Goal: Task Accomplishment & Management: Manage account settings

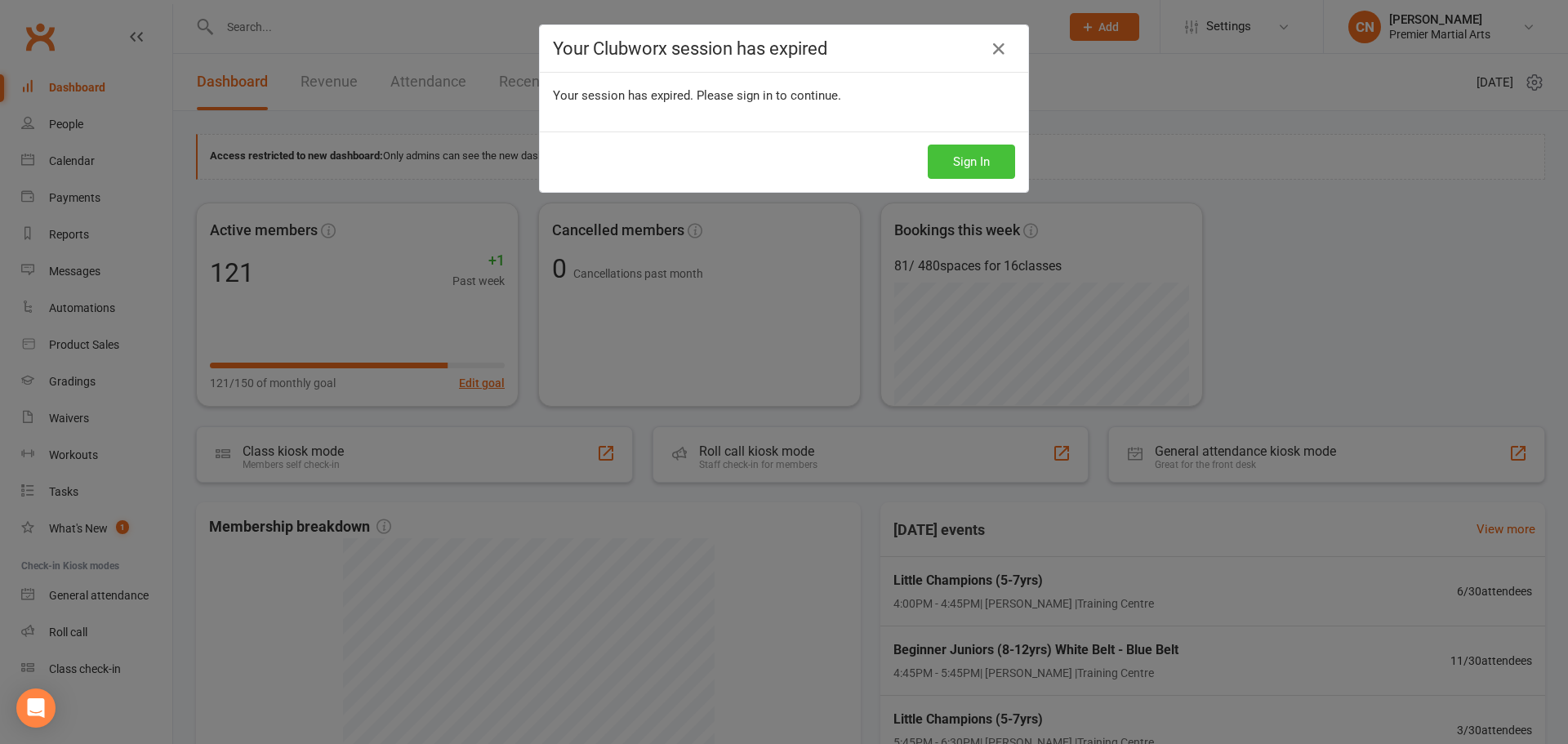
click at [965, 153] on button "Sign In" at bounding box center [971, 161] width 87 height 34
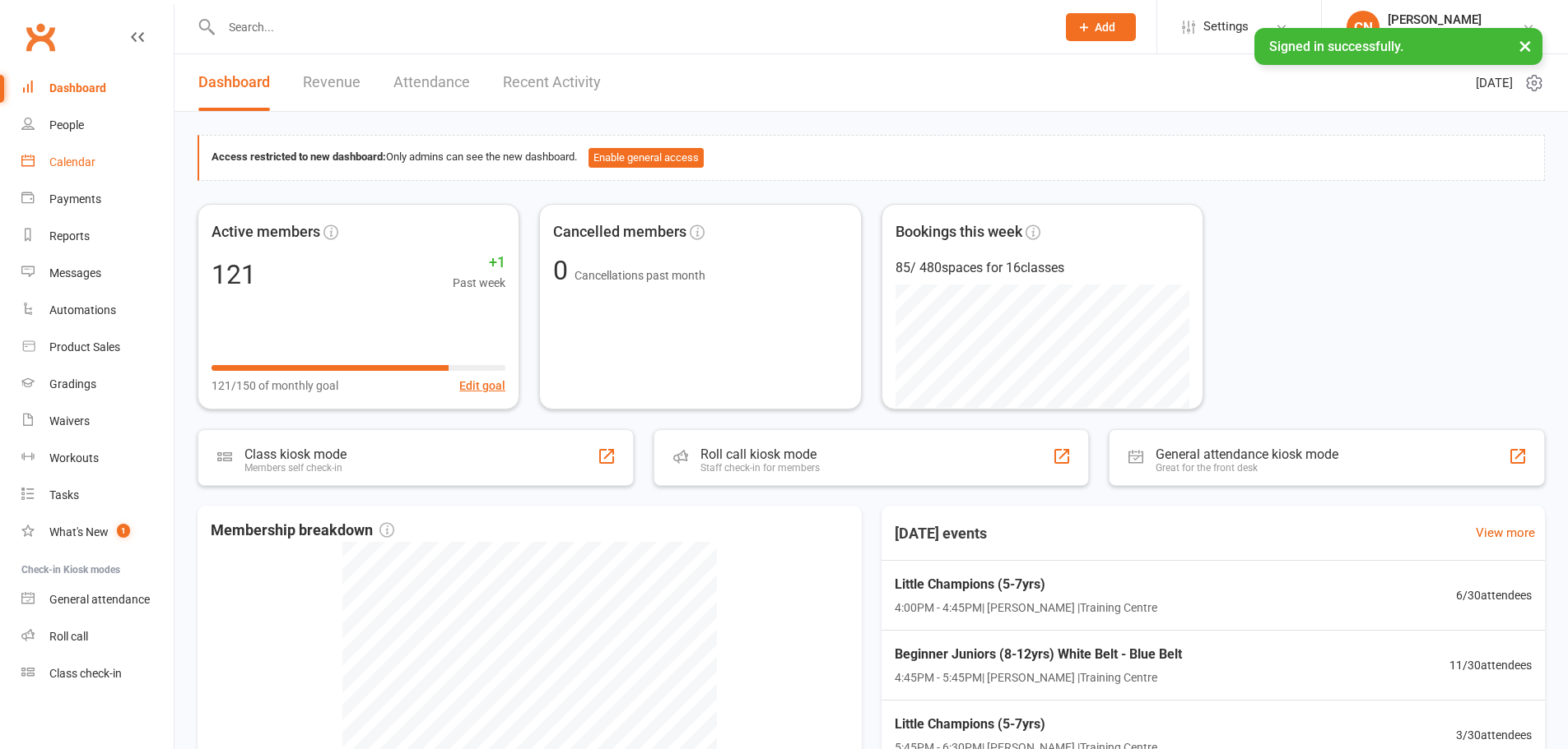
click at [88, 173] on link "Calendar" at bounding box center [97, 162] width 153 height 37
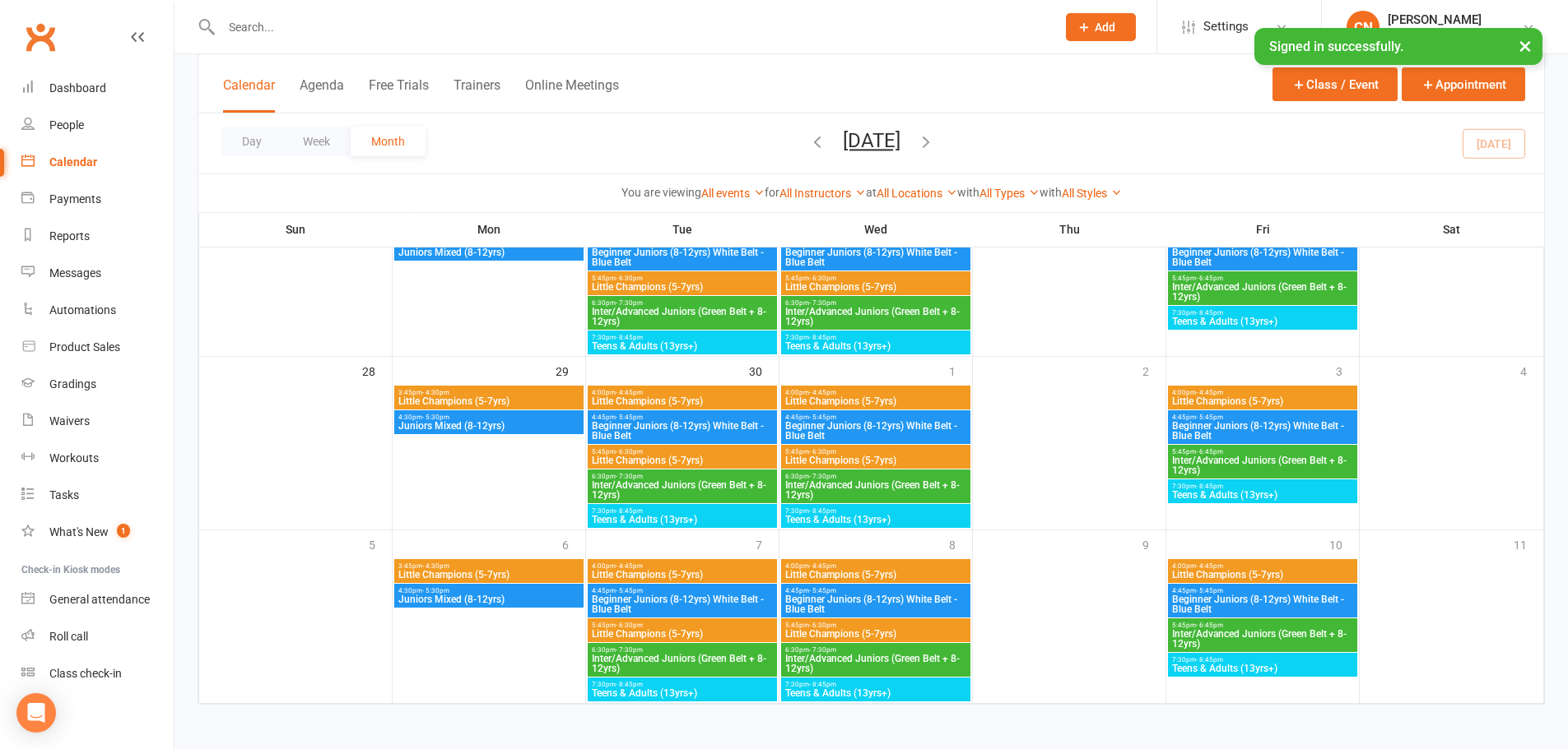
scroll to position [691, 0]
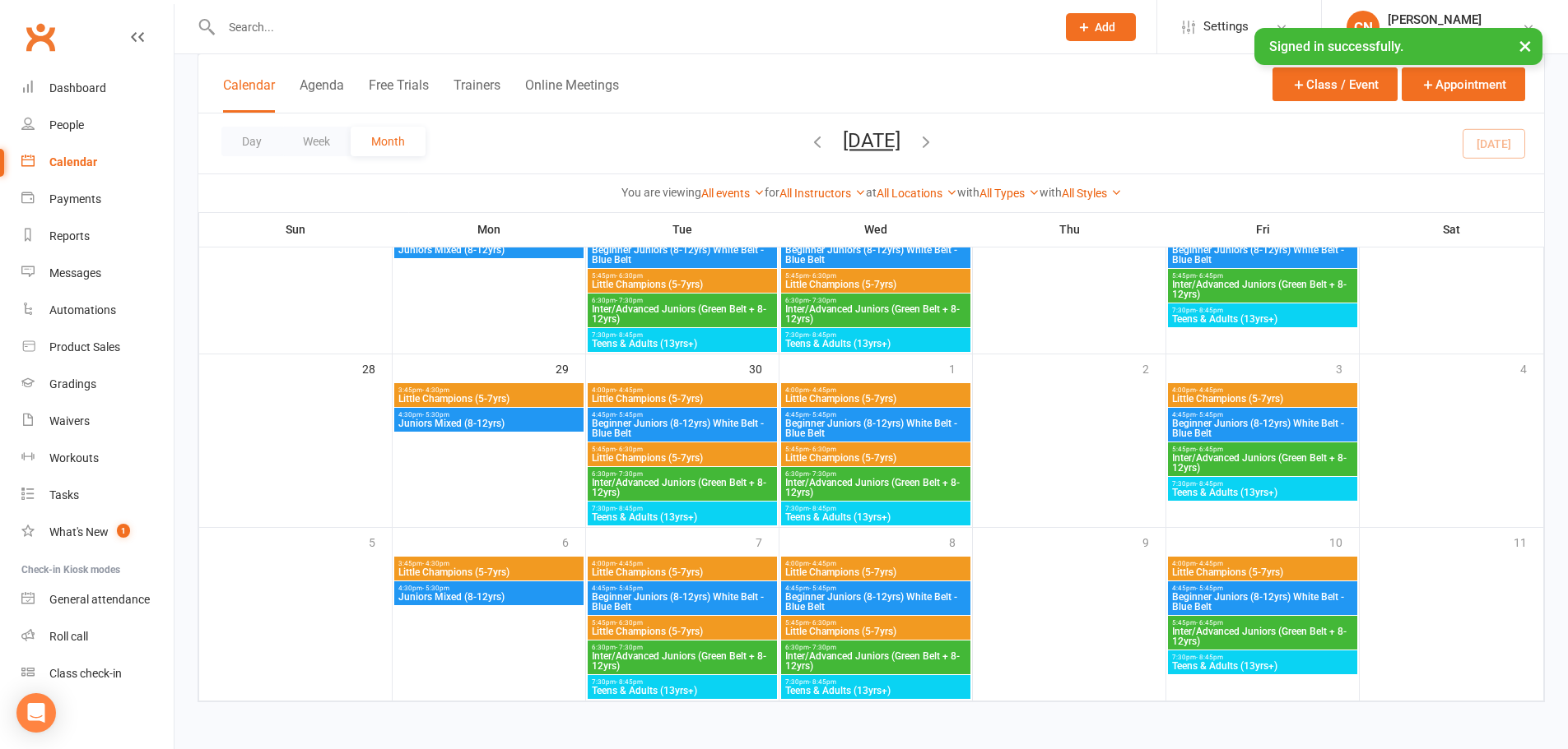
click at [935, 147] on icon "button" at bounding box center [926, 141] width 18 height 18
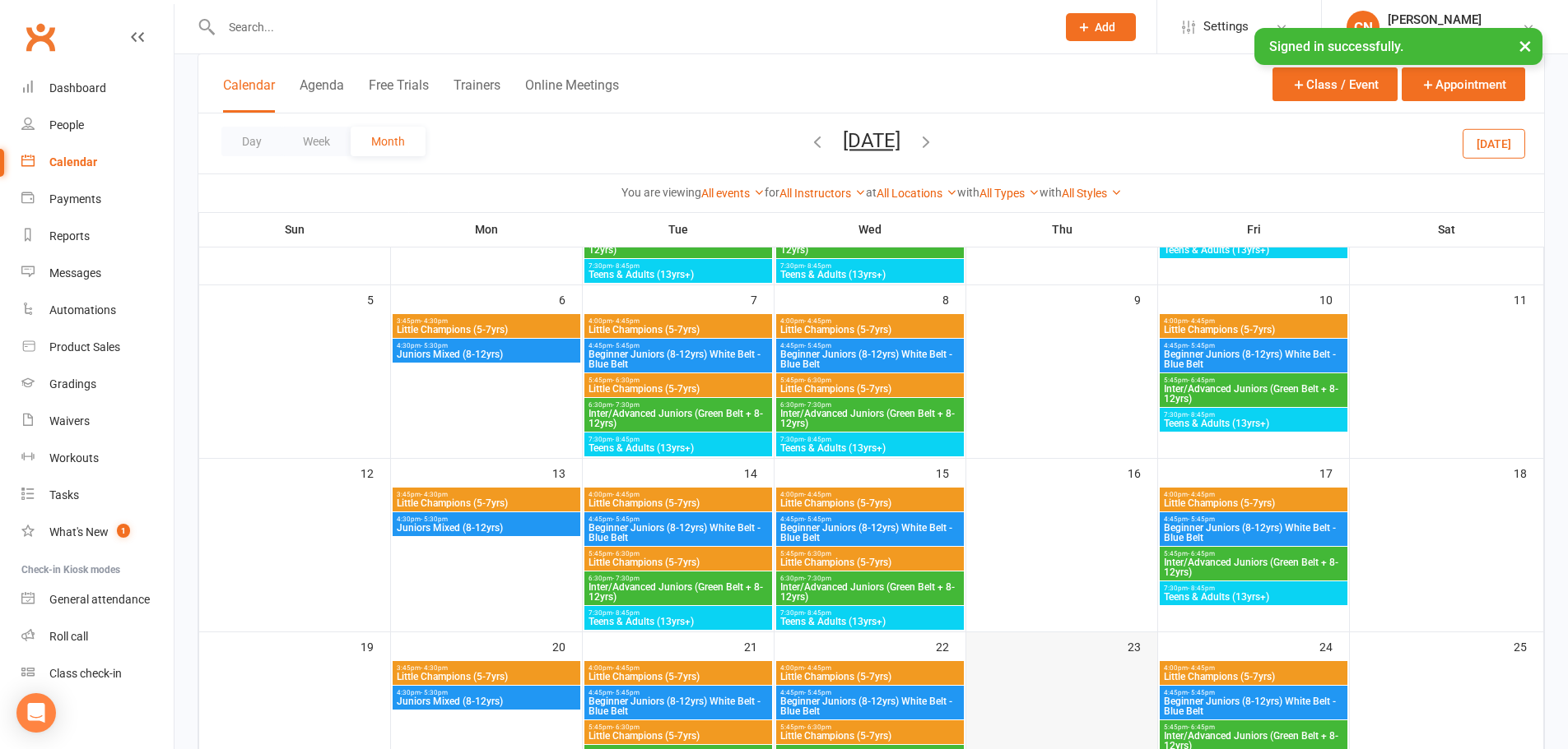
scroll to position [576, 0]
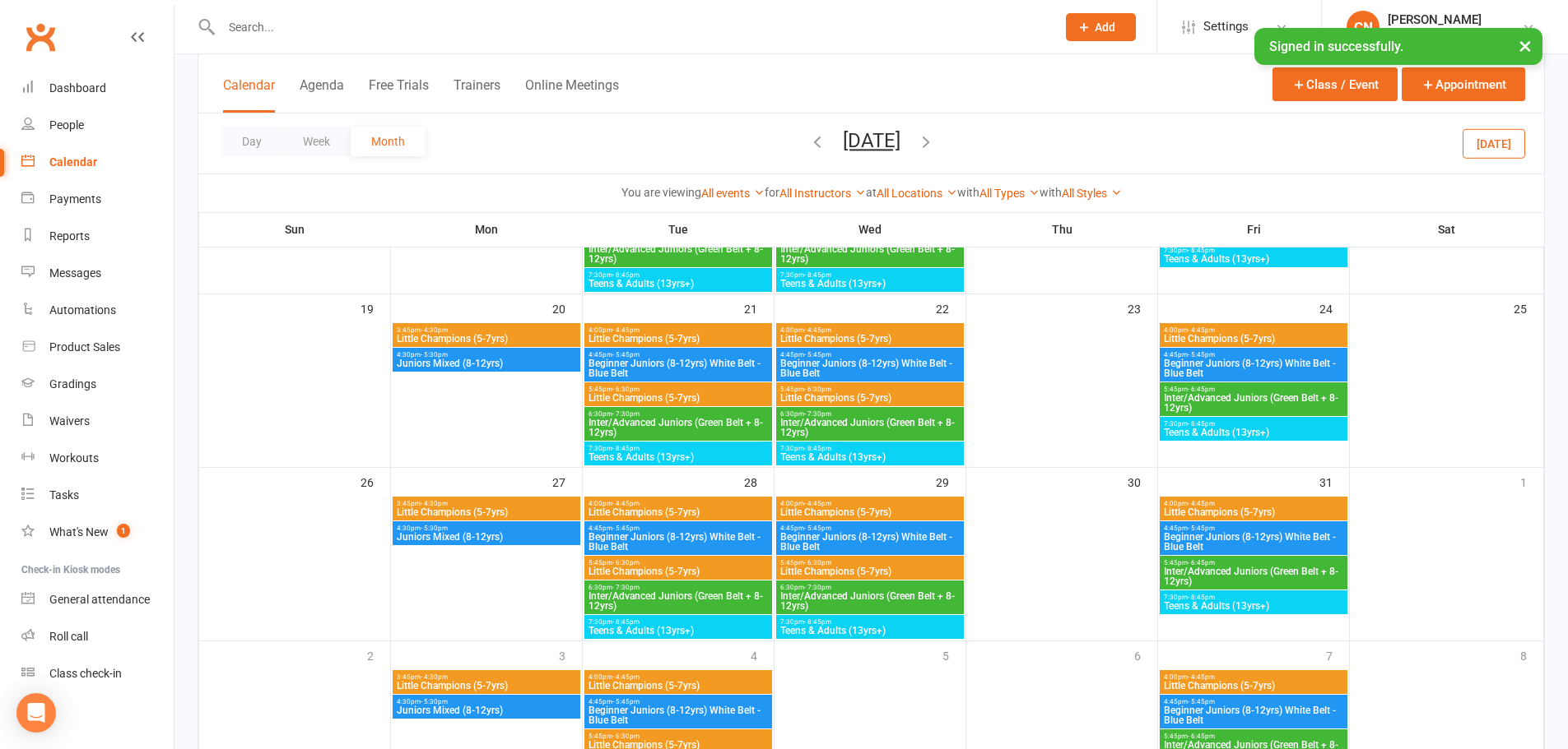
click at [1248, 502] on span "4:00pm - 4:45pm" at bounding box center [1253, 504] width 181 height 7
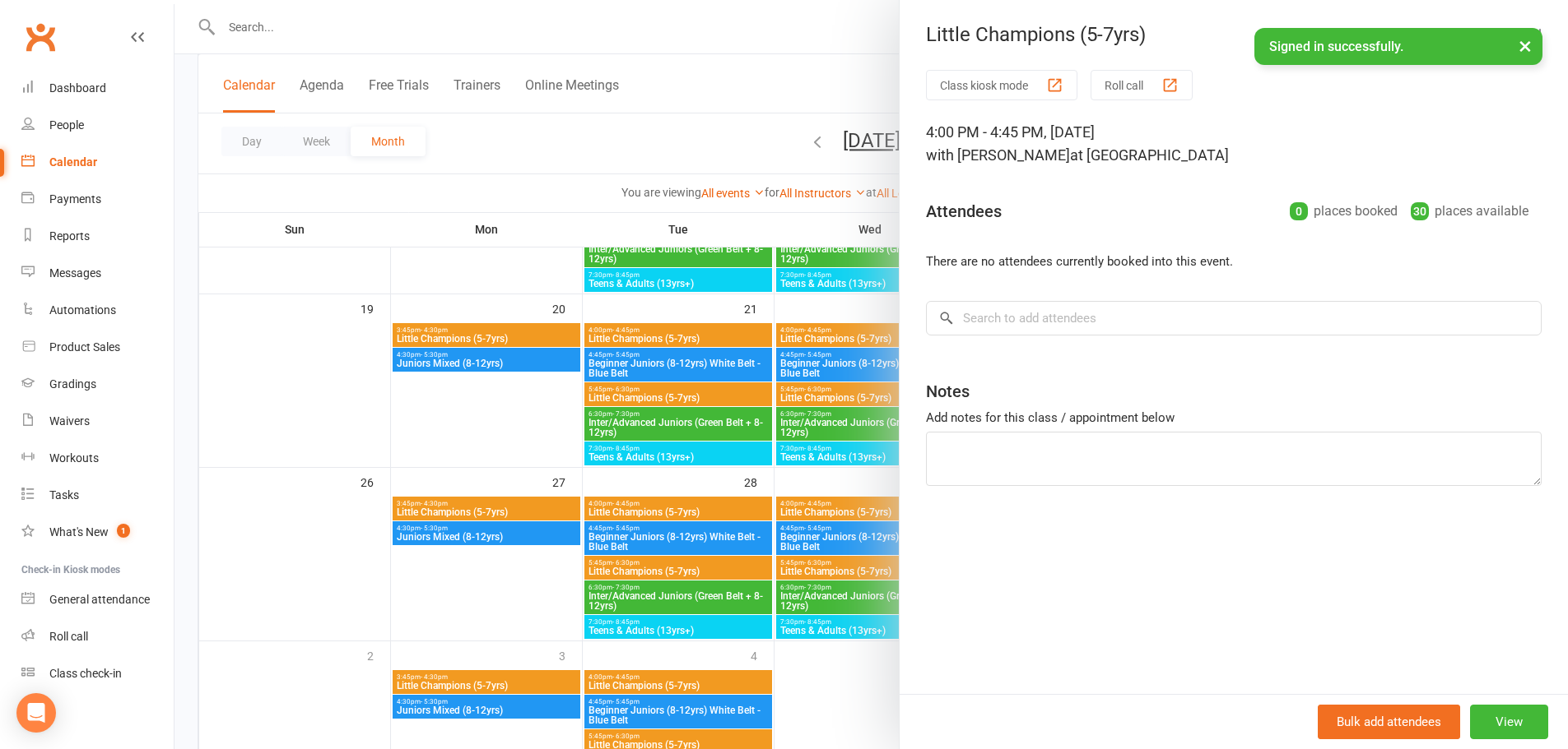
click at [1528, 49] on button "×" at bounding box center [1525, 46] width 30 height 35
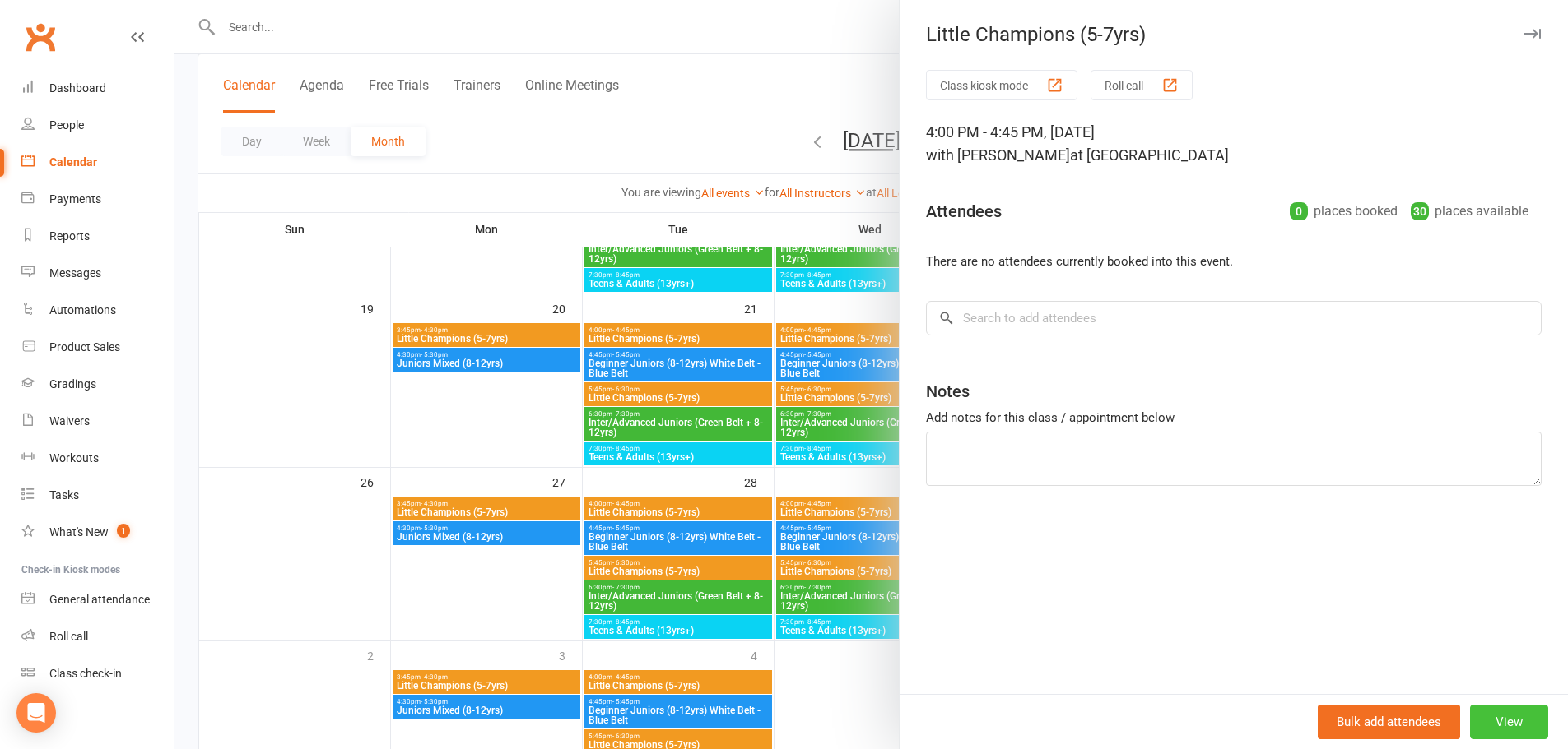
click at [1495, 726] on button "View" at bounding box center [1508, 722] width 78 height 34
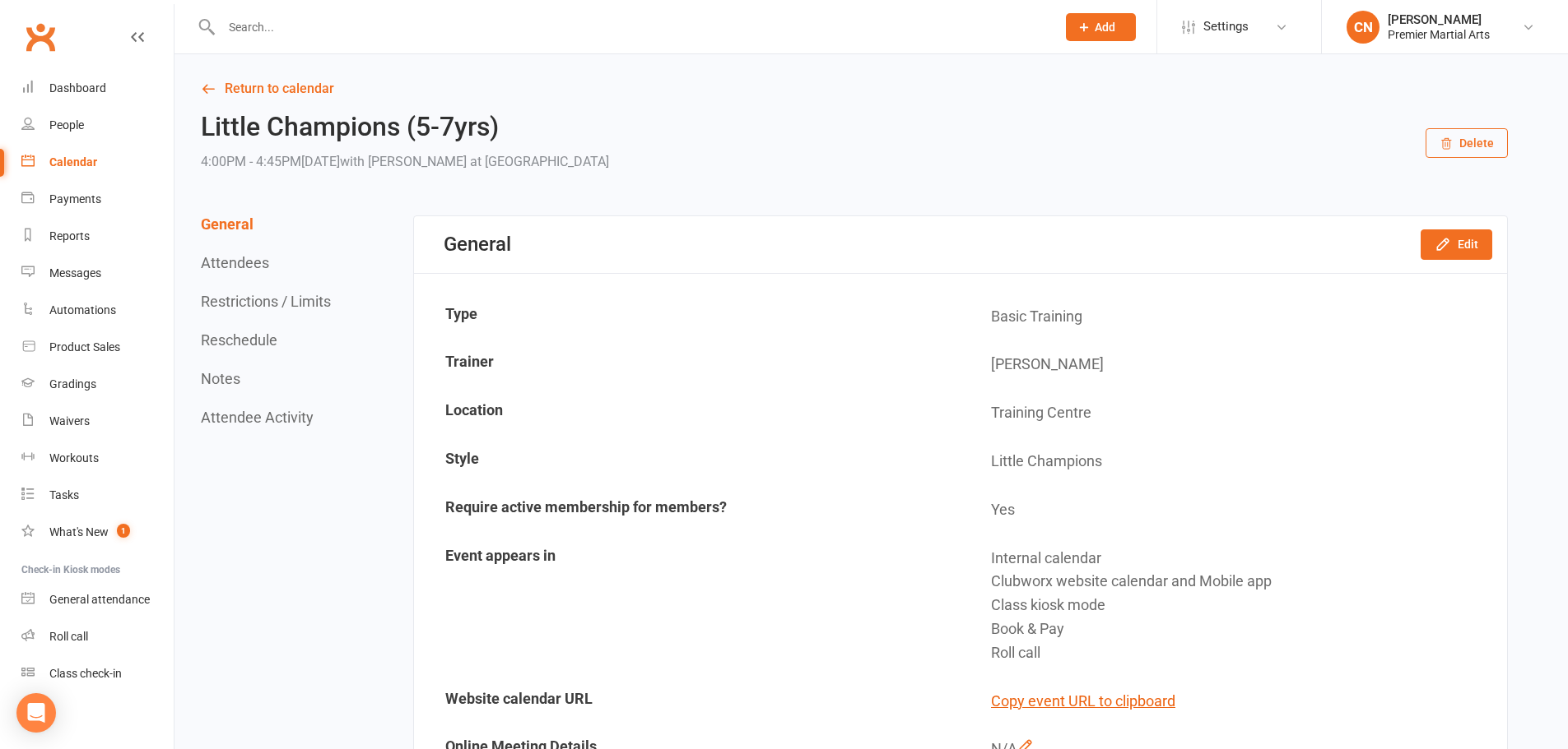
click at [1457, 152] on button "Delete" at bounding box center [1466, 143] width 82 height 30
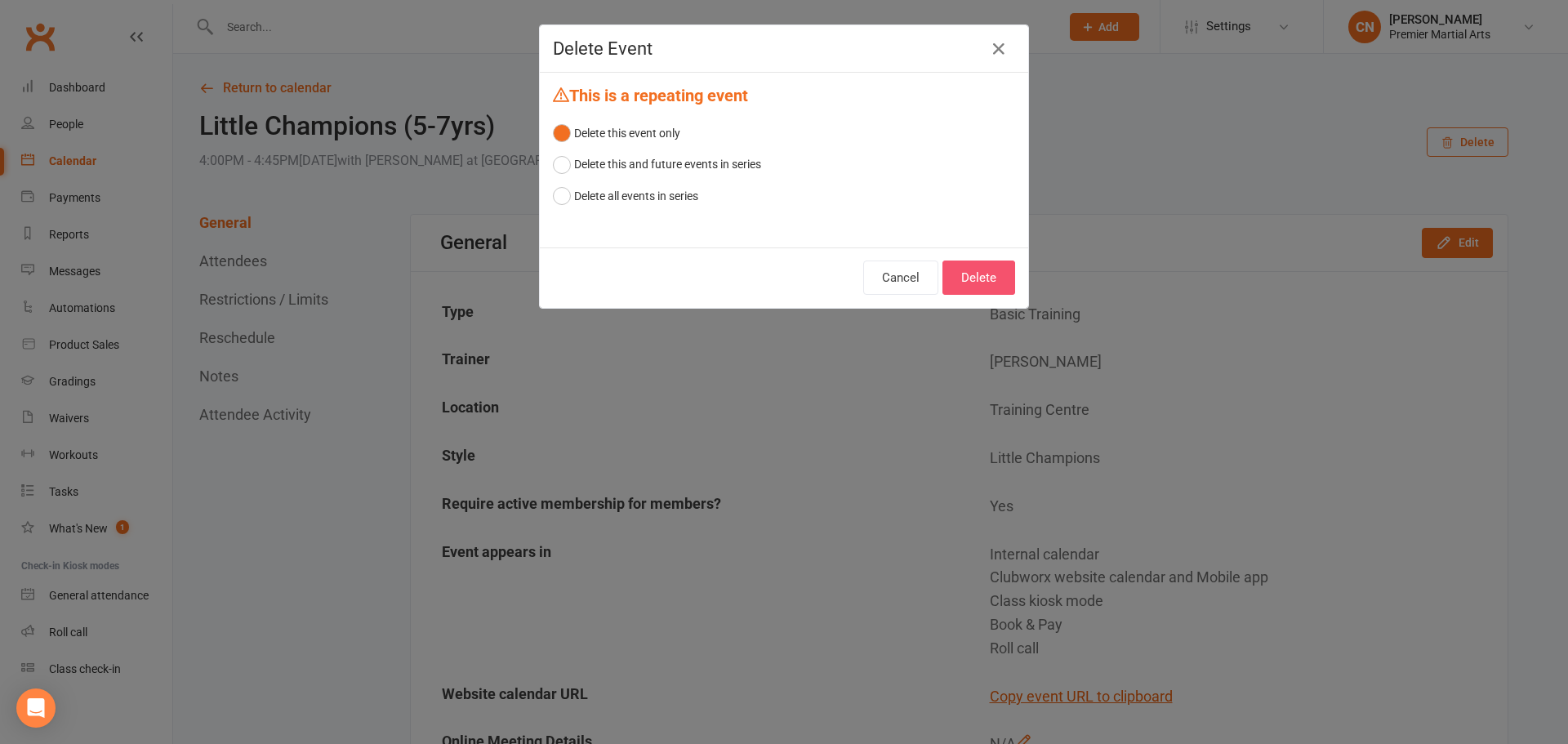
click at [984, 278] on button "Delete" at bounding box center [978, 277] width 73 height 34
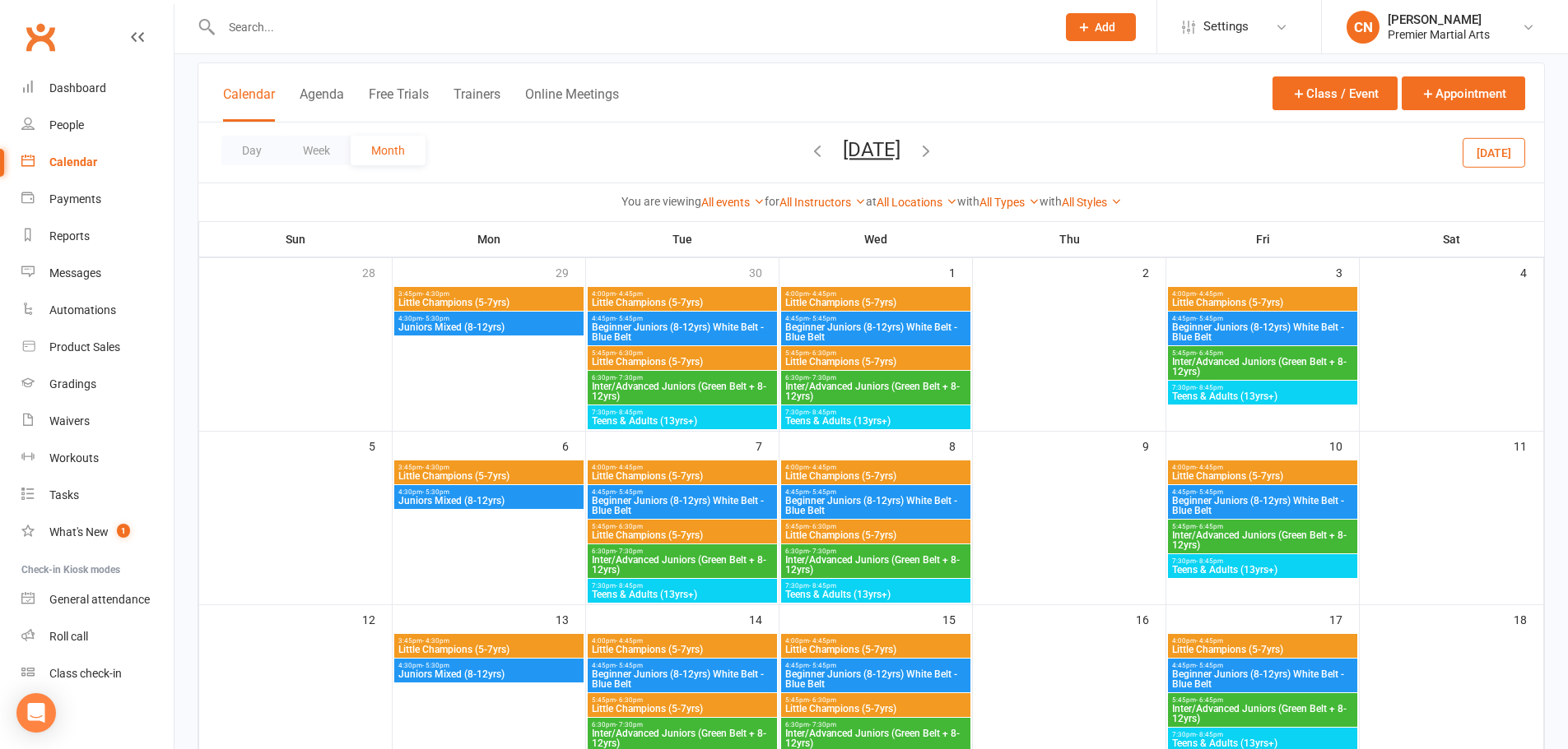
scroll to position [493, 0]
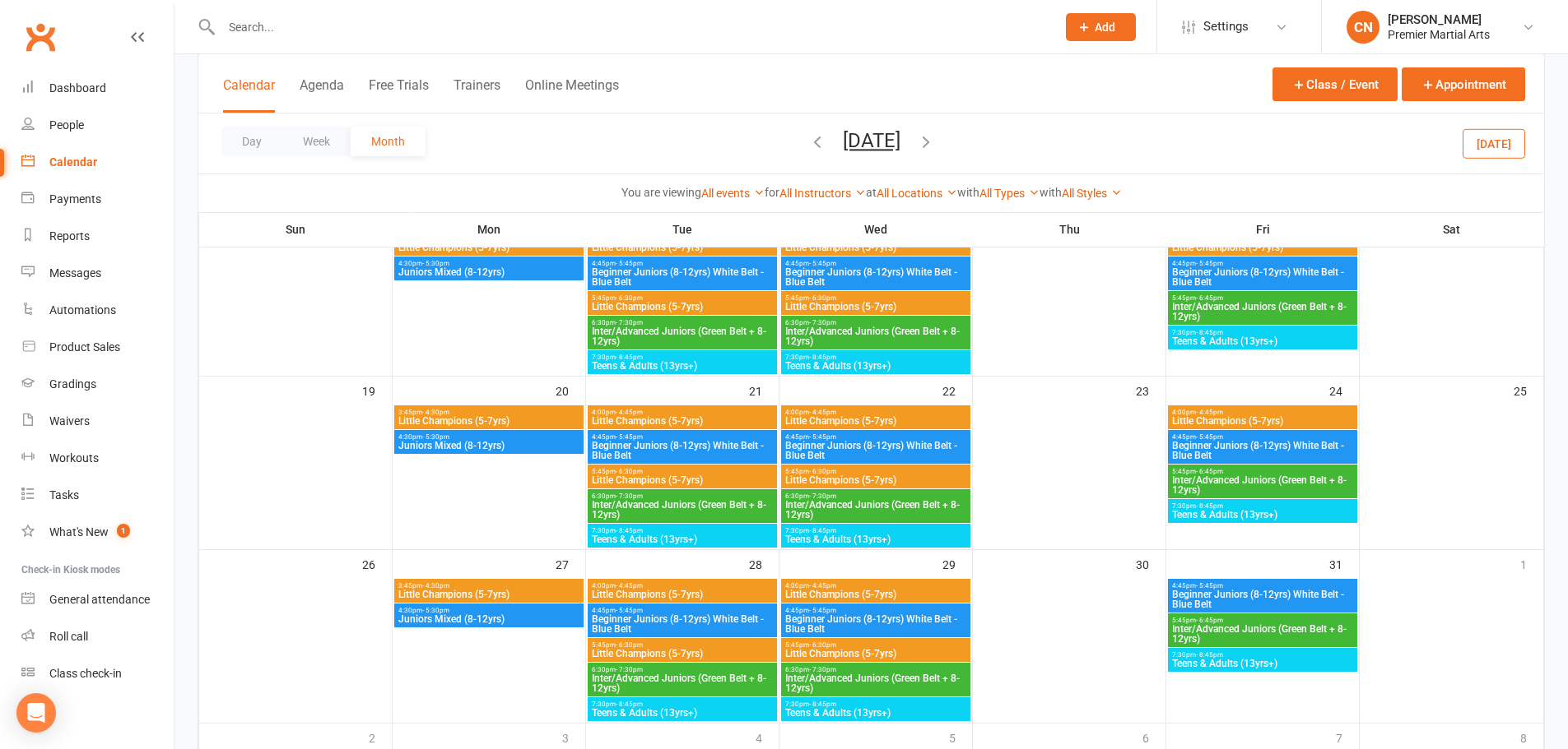
click at [1288, 599] on span "Beginner Juniors (8-12yrs) White Belt - Blue Belt" at bounding box center [1262, 599] width 182 height 20
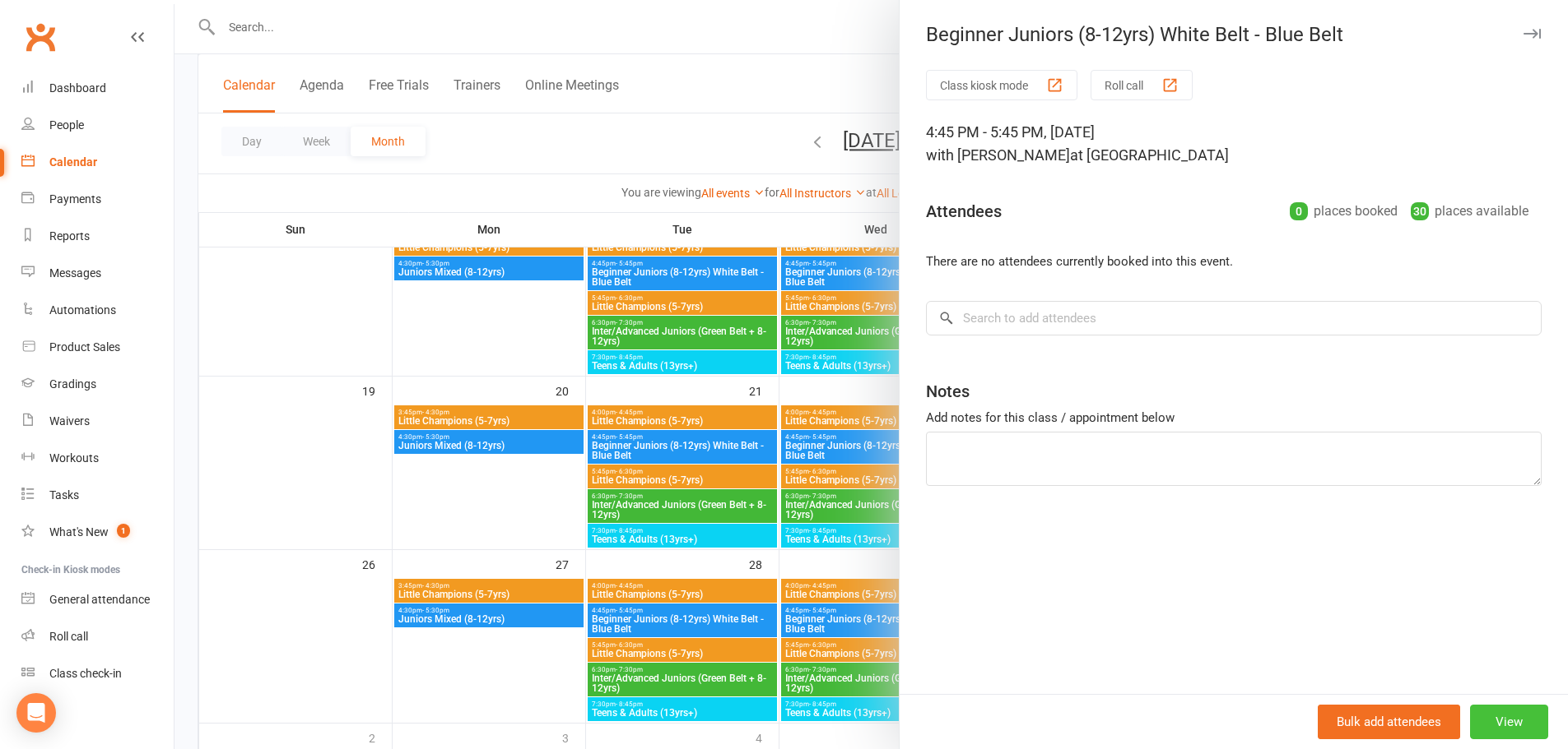
click at [1502, 724] on button "View" at bounding box center [1508, 722] width 78 height 34
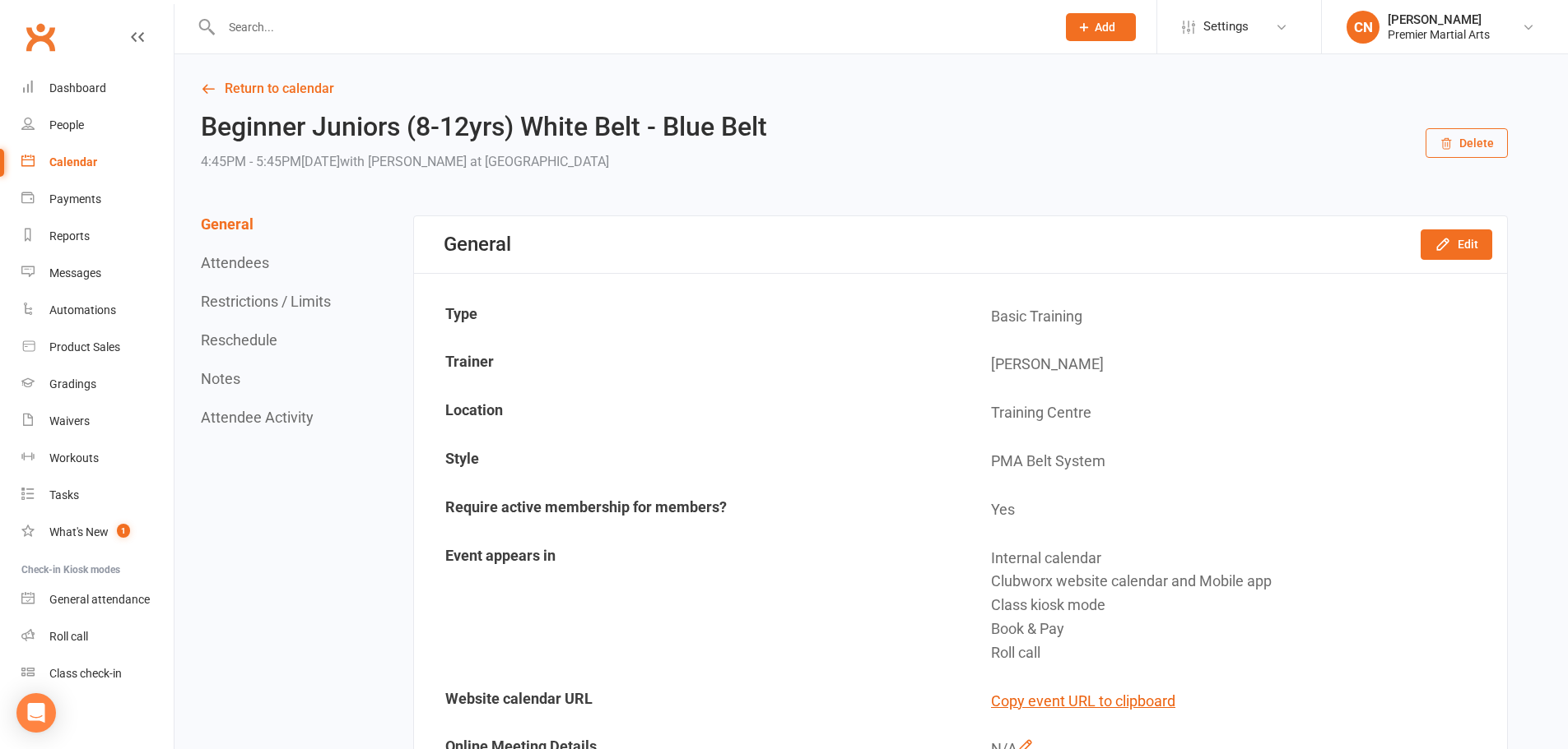
click at [1469, 153] on button "Delete" at bounding box center [1466, 143] width 82 height 30
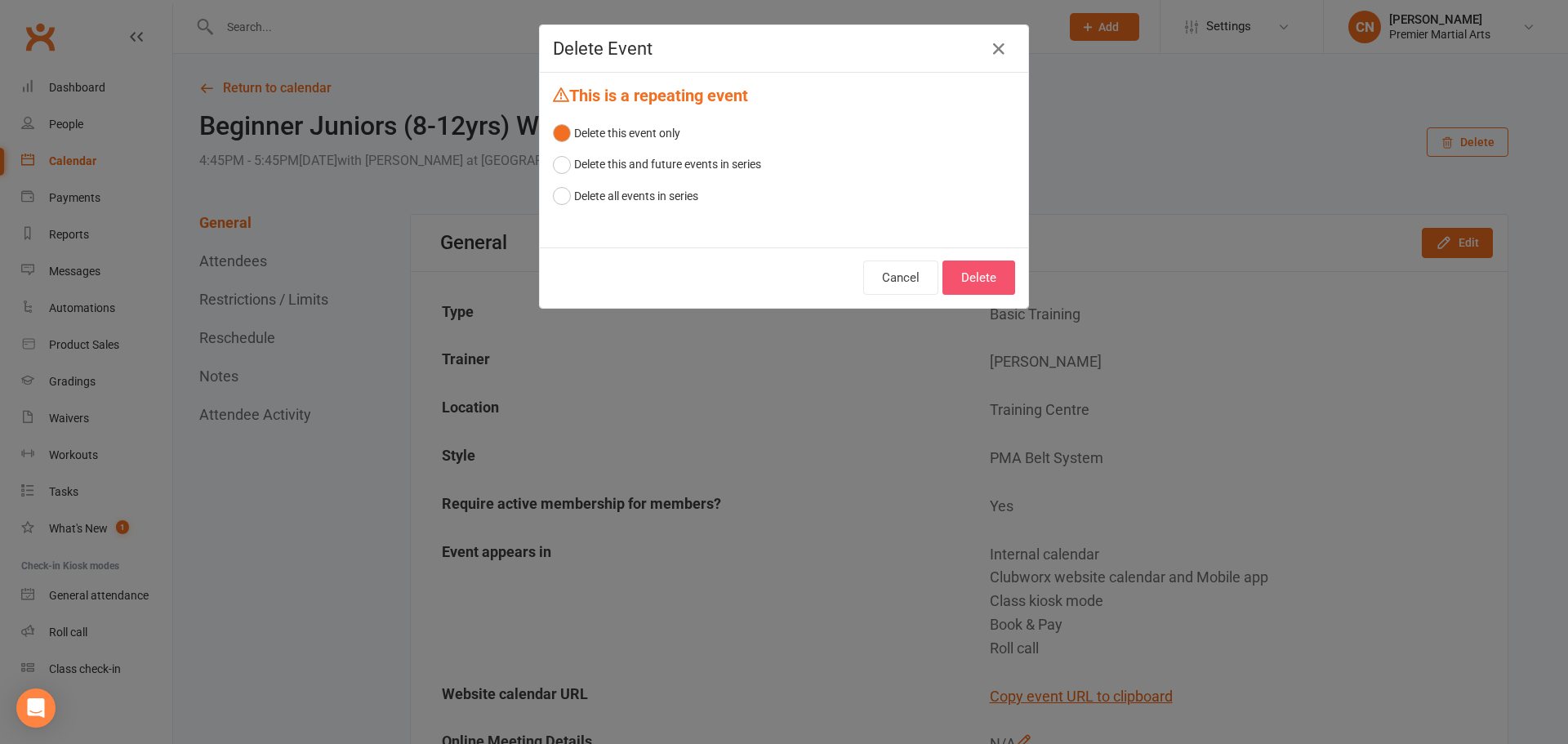
click at [959, 274] on button "Delete" at bounding box center [978, 277] width 73 height 34
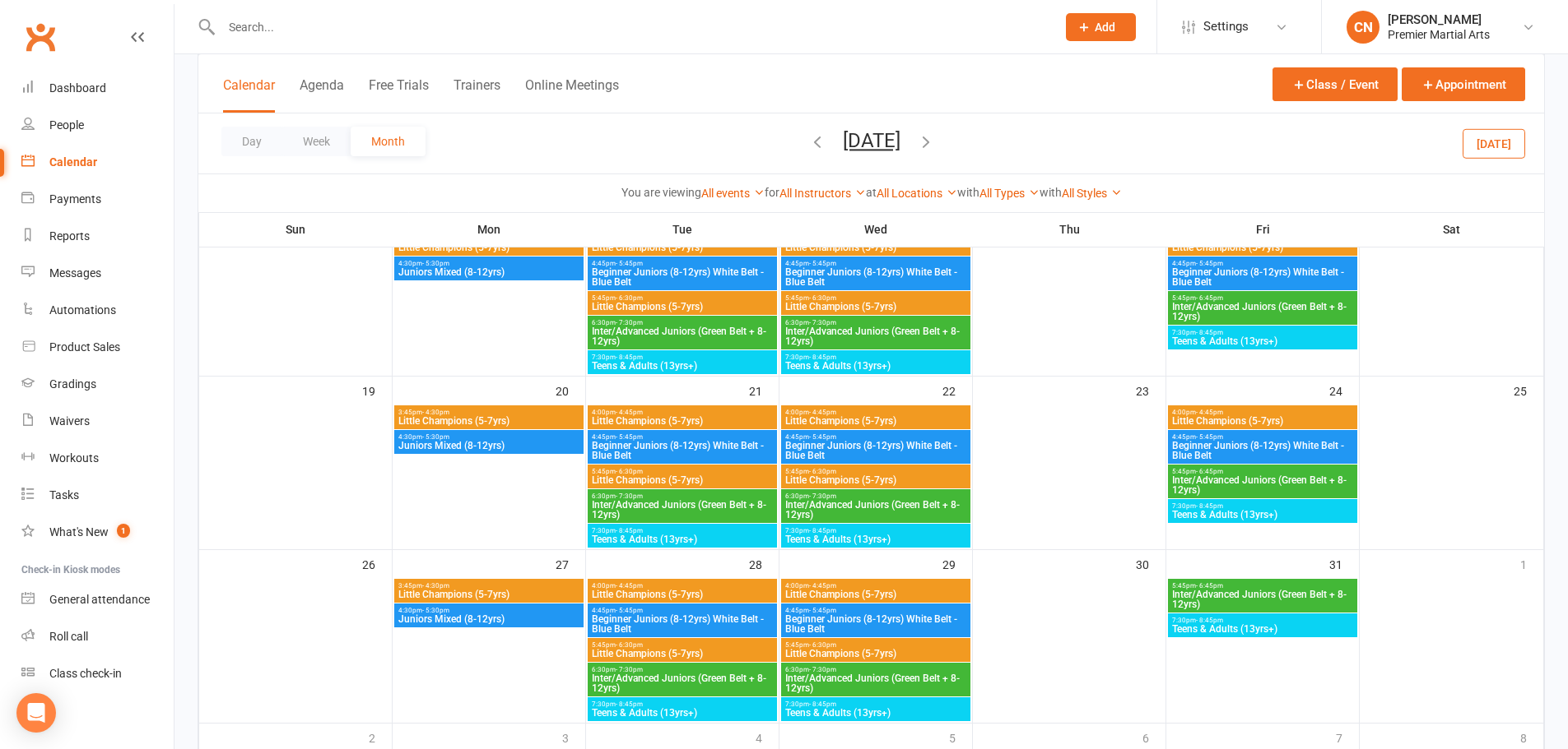
scroll to position [689, 0]
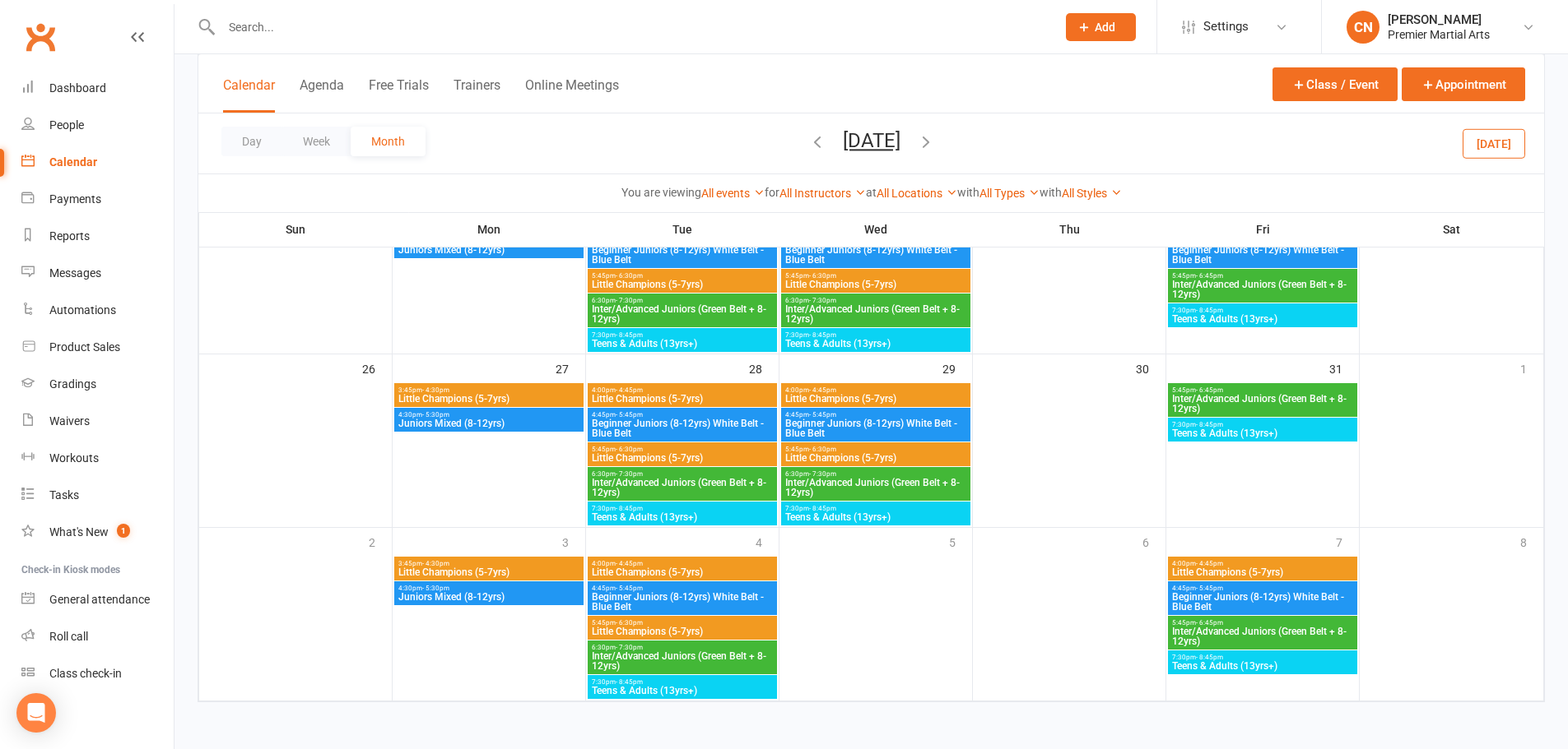
click at [1274, 392] on span "5:45pm - 6:45pm" at bounding box center [1262, 390] width 182 height 7
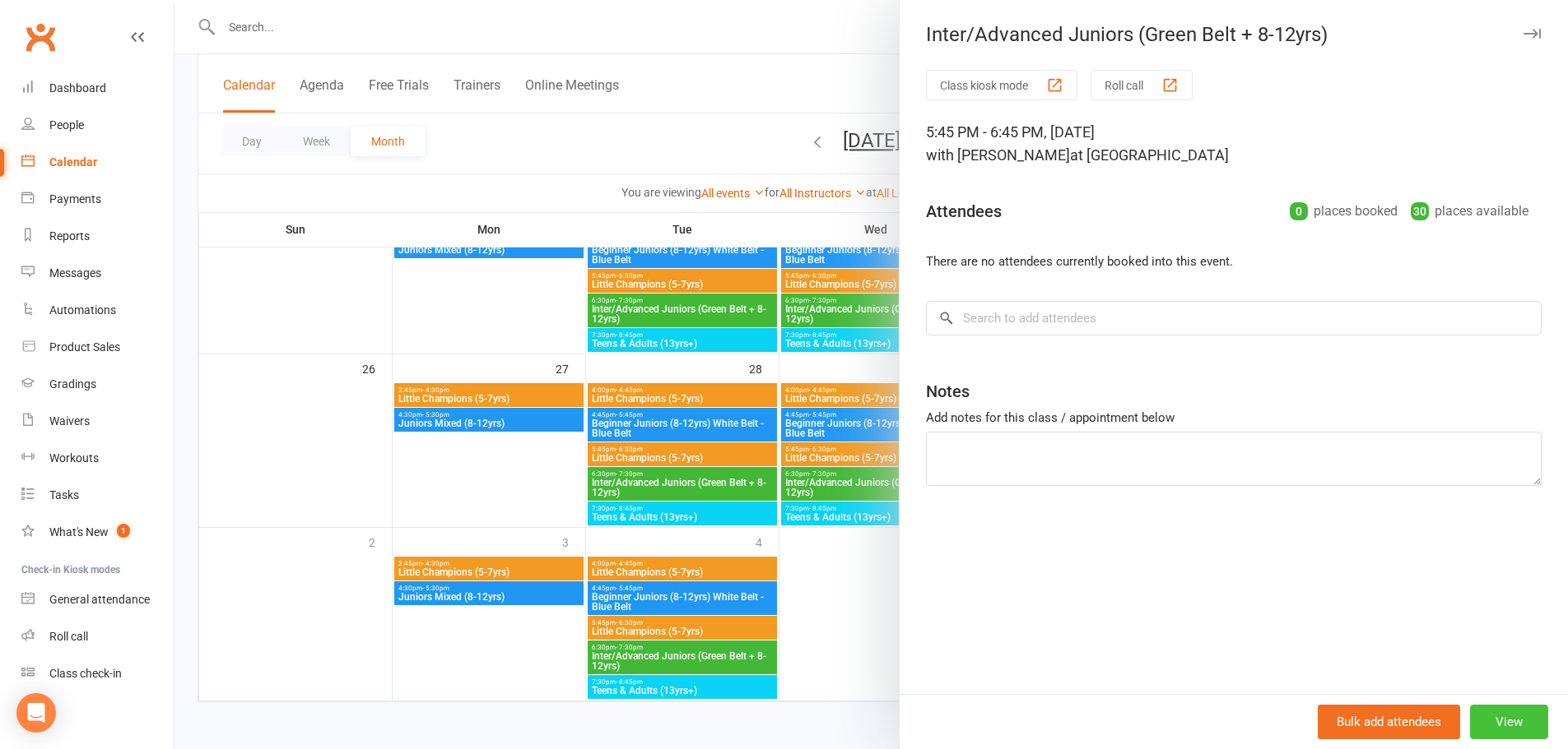
click at [1489, 716] on button "View" at bounding box center [1508, 722] width 78 height 34
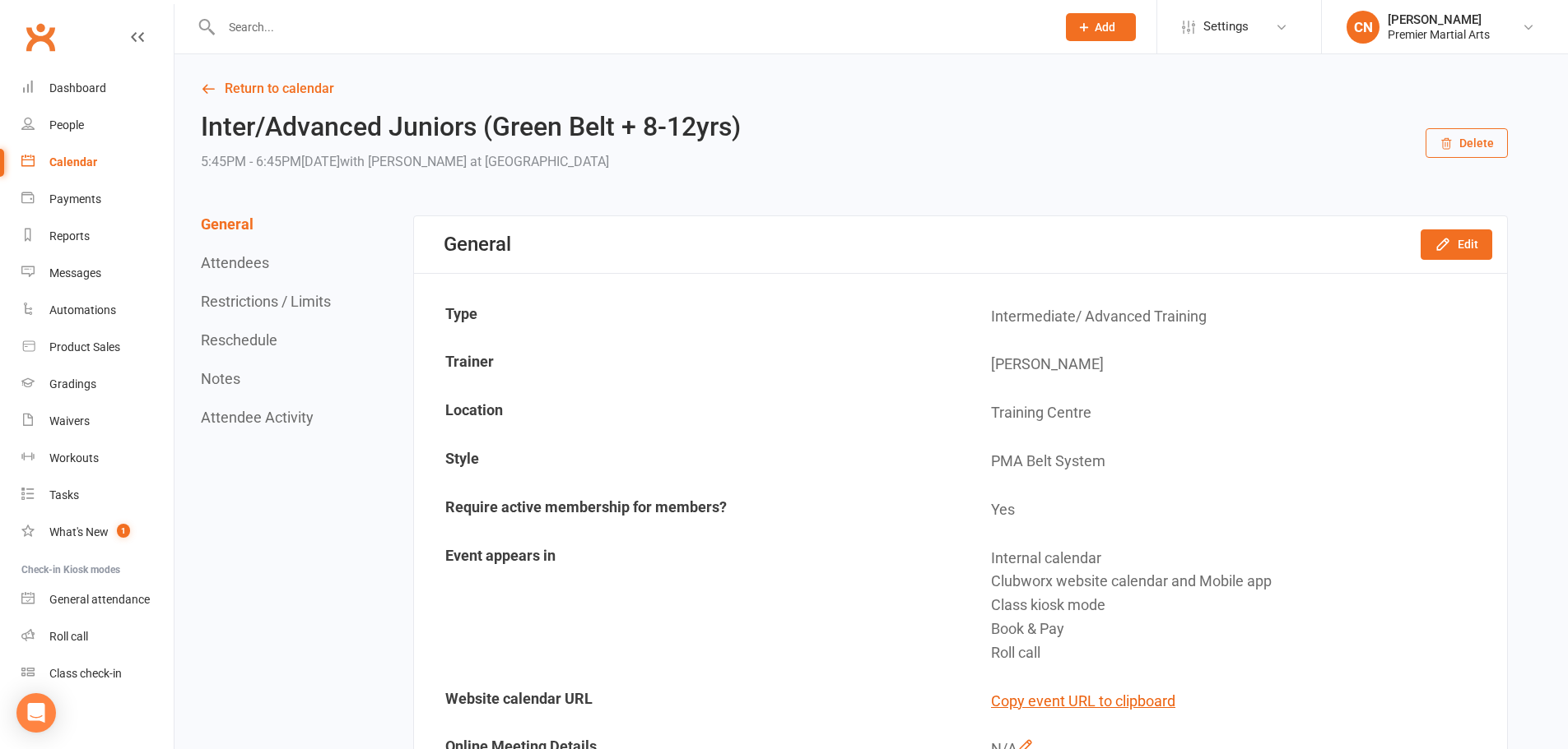
click at [1481, 139] on button "Delete" at bounding box center [1466, 143] width 82 height 30
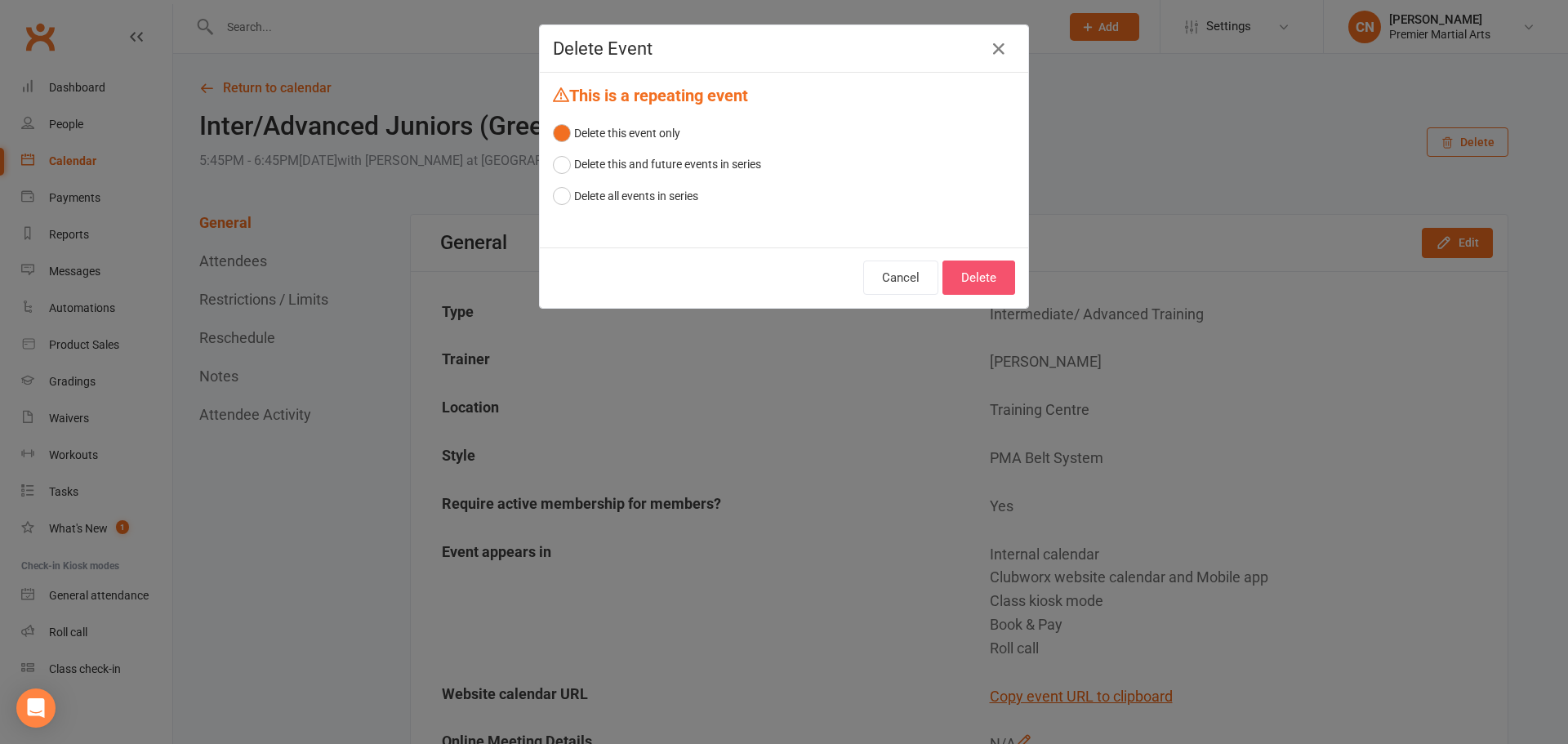
click at [953, 277] on button "Delete" at bounding box center [978, 277] width 73 height 34
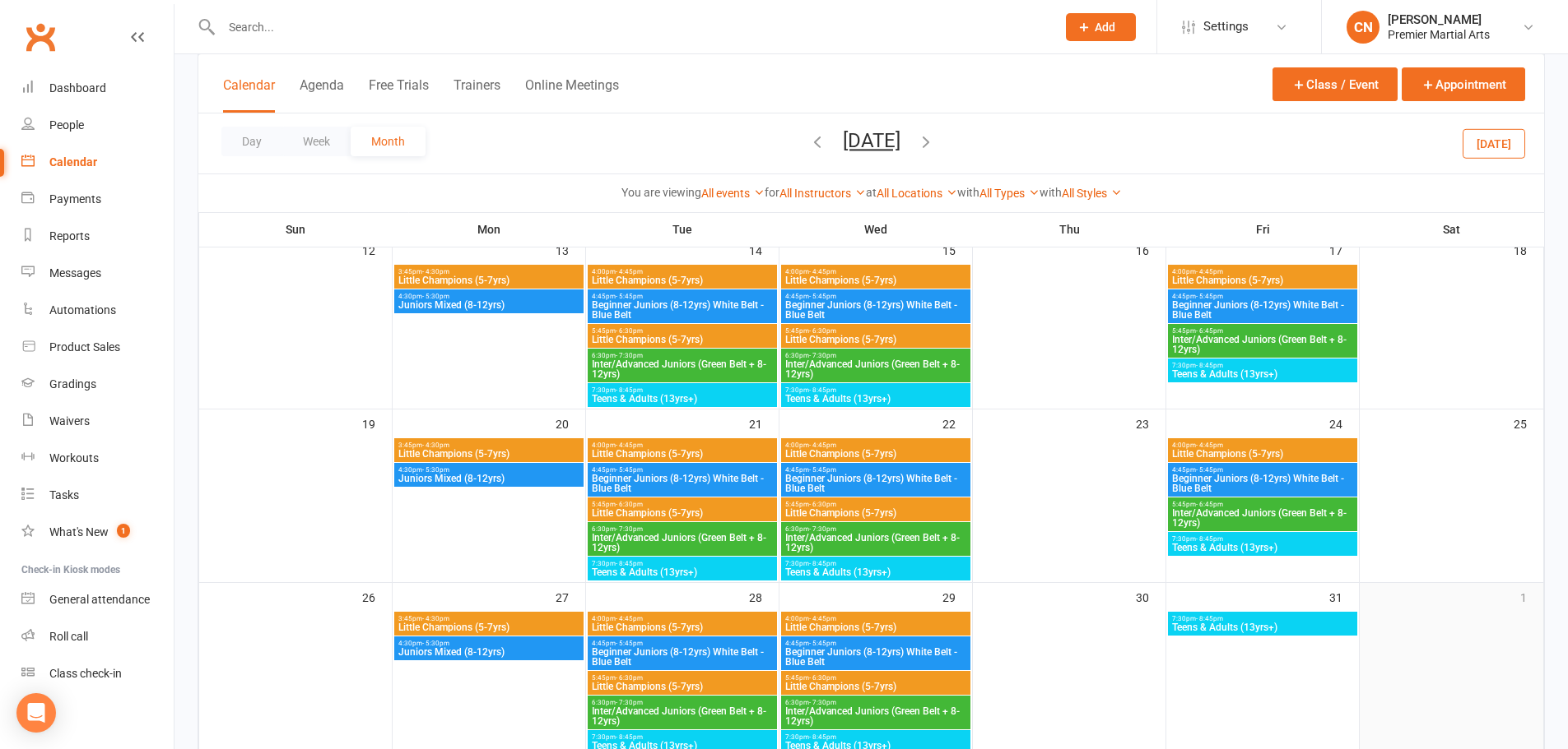
scroll to position [493, 0]
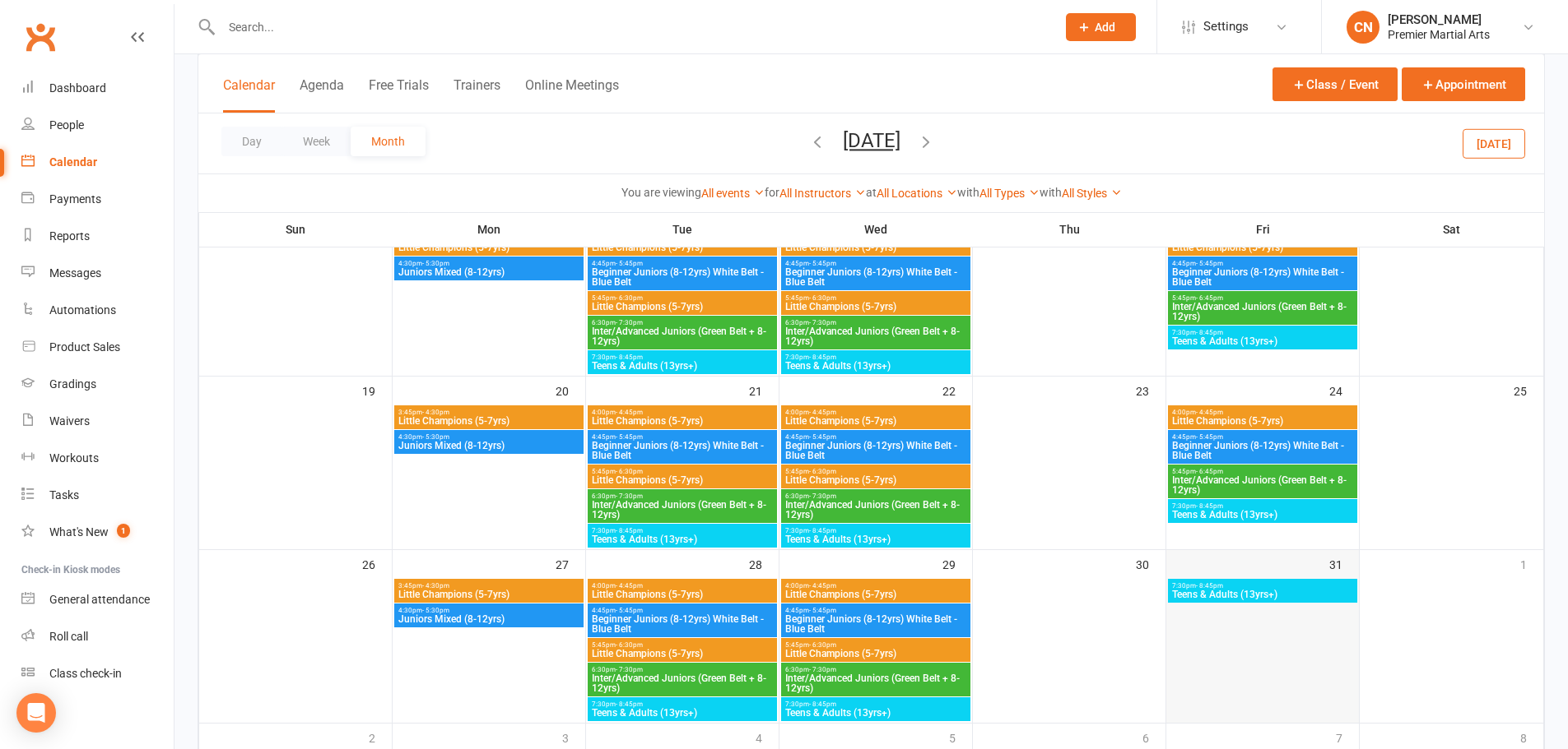
click at [1290, 567] on div "31" at bounding box center [1262, 636] width 193 height 173
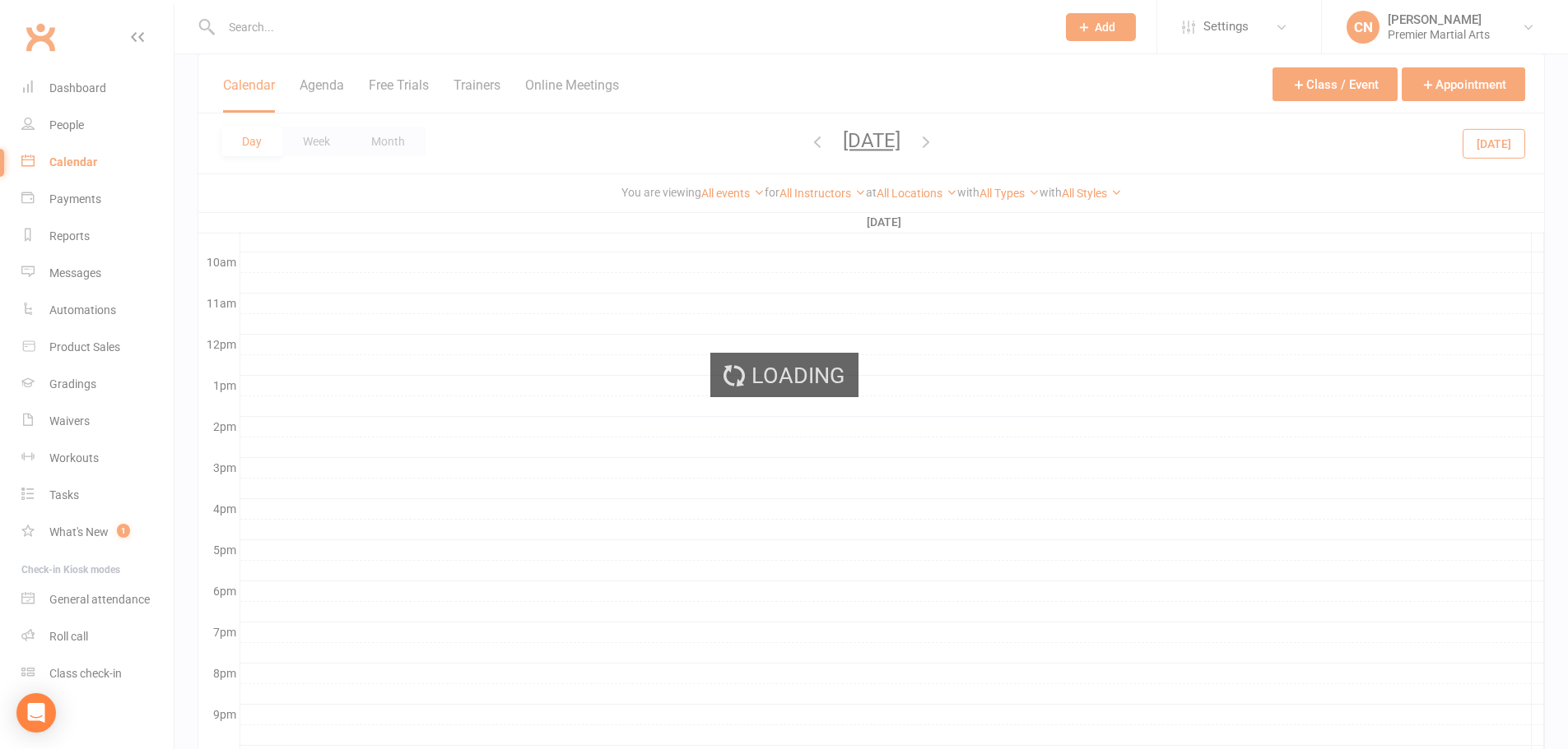
scroll to position [0, 0]
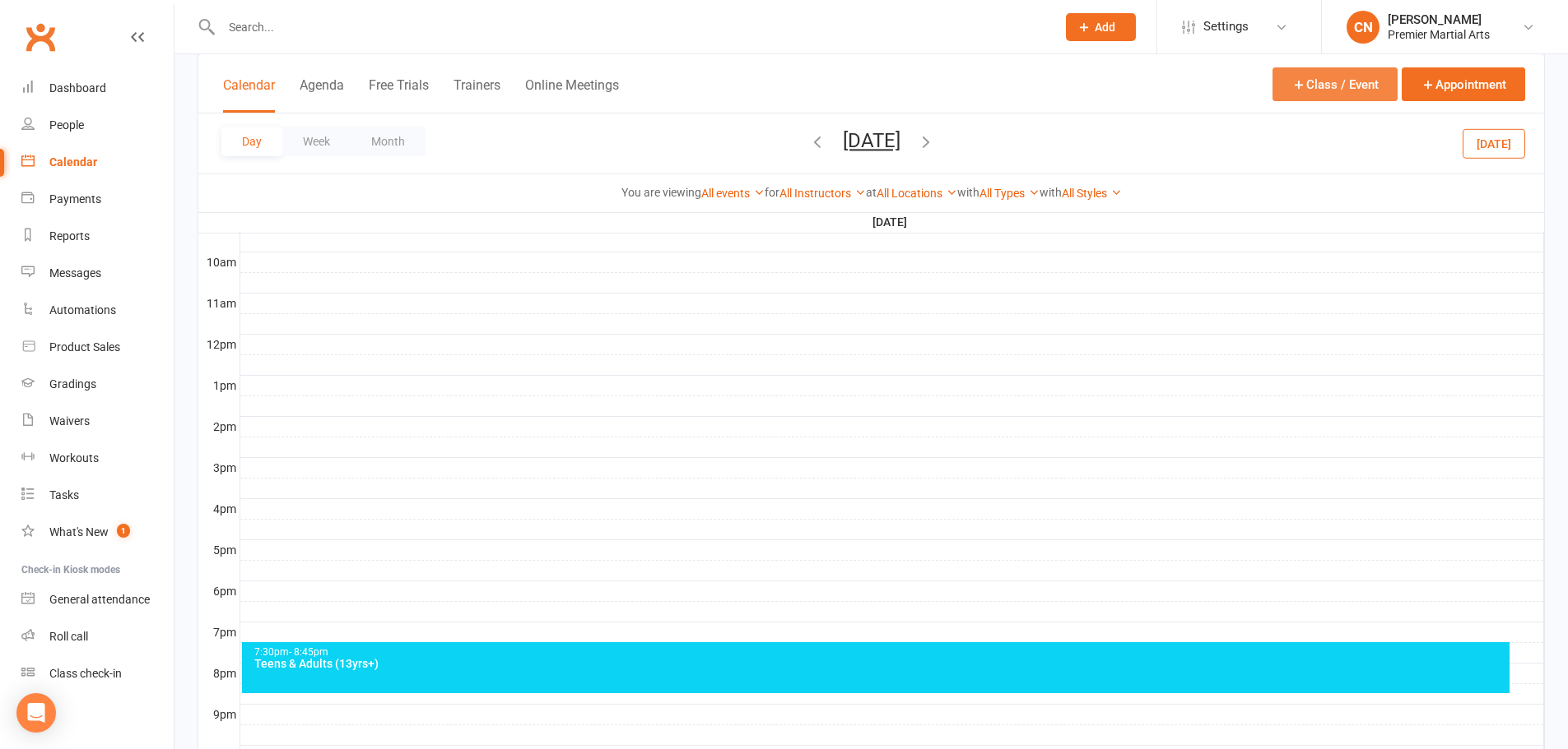
click at [1361, 91] on button "Class / Event" at bounding box center [1334, 84] width 125 height 33
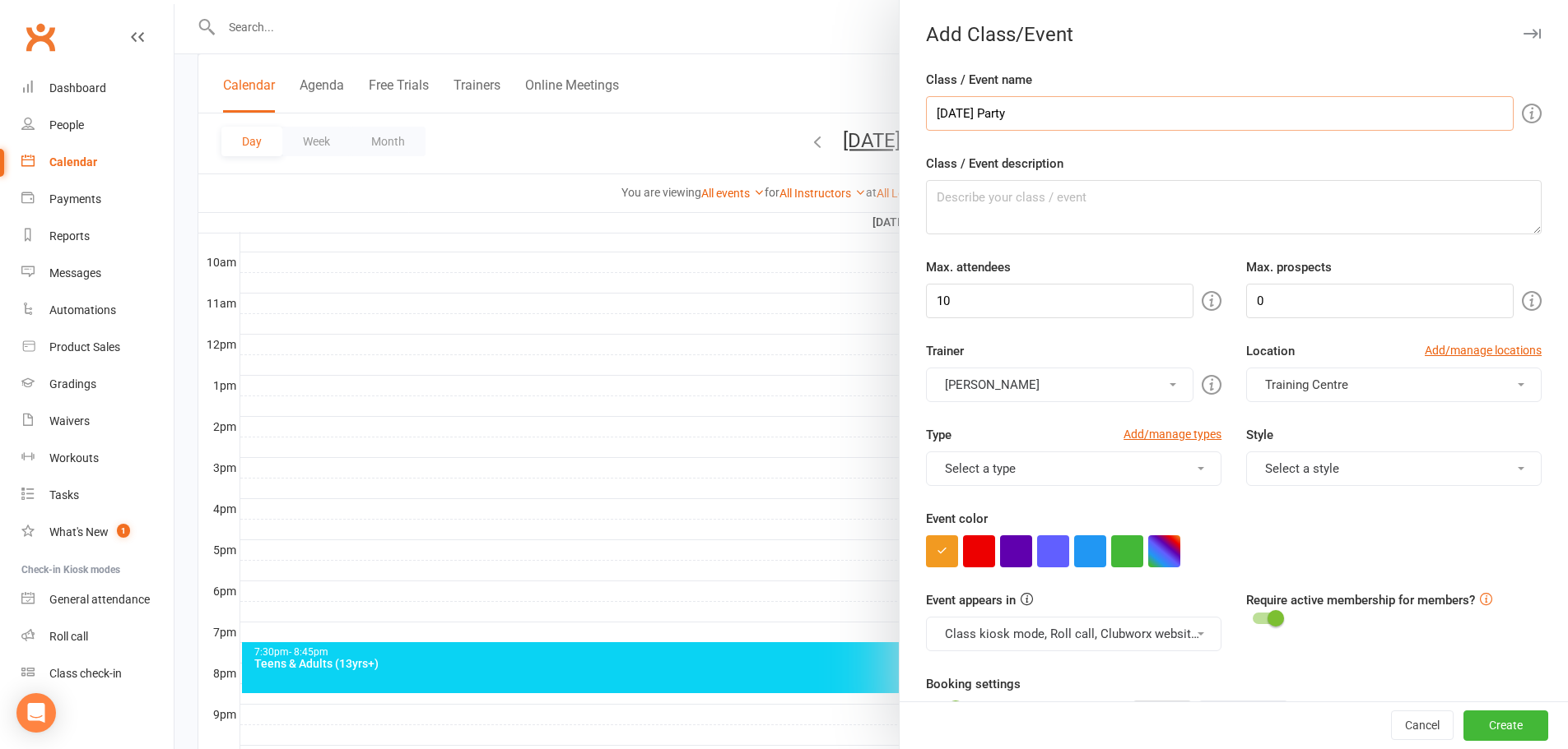
type input "Halloween Party"
click at [1063, 314] on input "10" at bounding box center [1059, 300] width 267 height 34
drag, startPoint x: 1082, startPoint y: 293, endPoint x: 904, endPoint y: 285, distance: 178.2
click at [904, 285] on div "Class / Event name Halloween Party Class / Event description Max. attendees 10 …" at bounding box center [1233, 637] width 668 height 1134
type input "5"
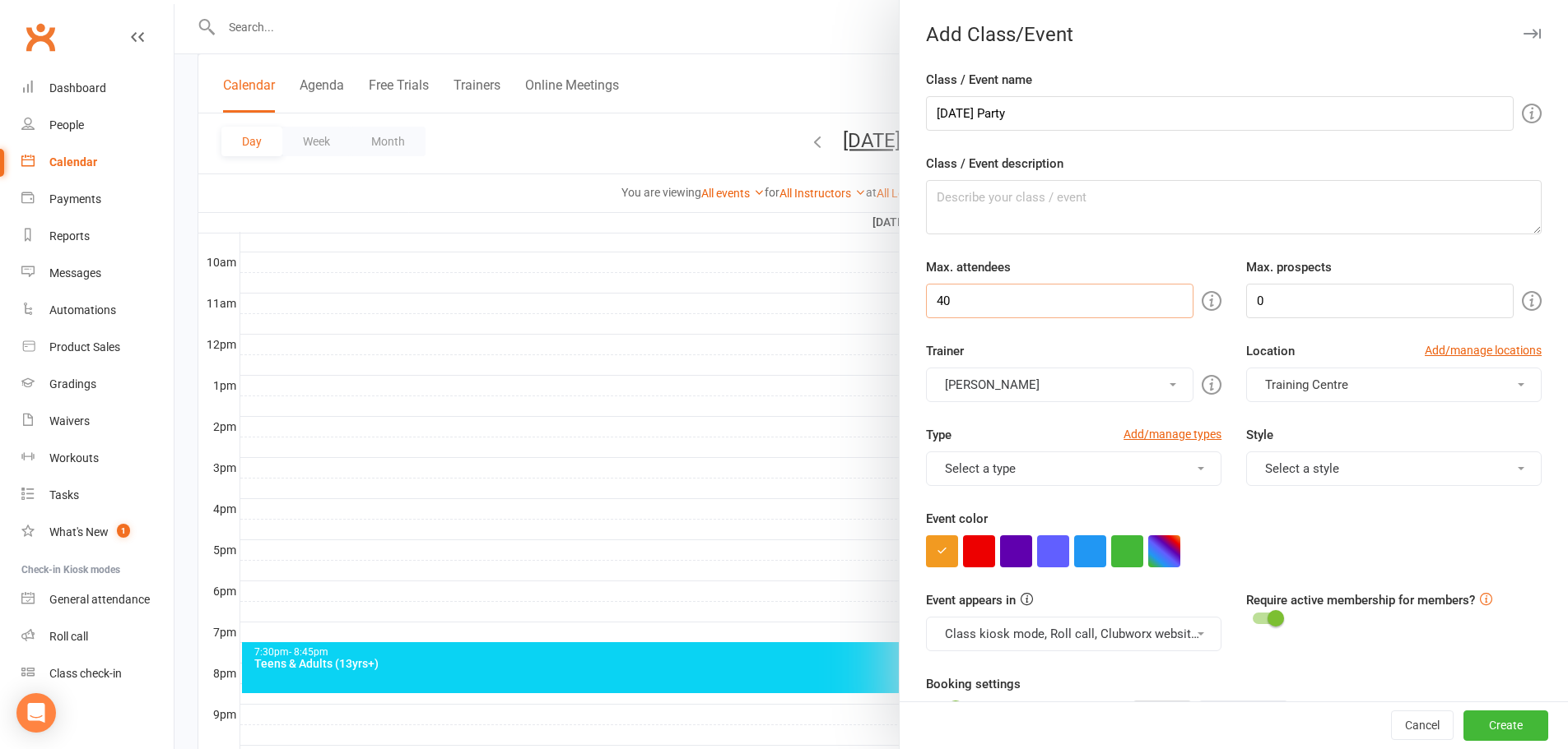
type input "40"
click at [1178, 469] on button "Select a type" at bounding box center [1073, 468] width 295 height 34
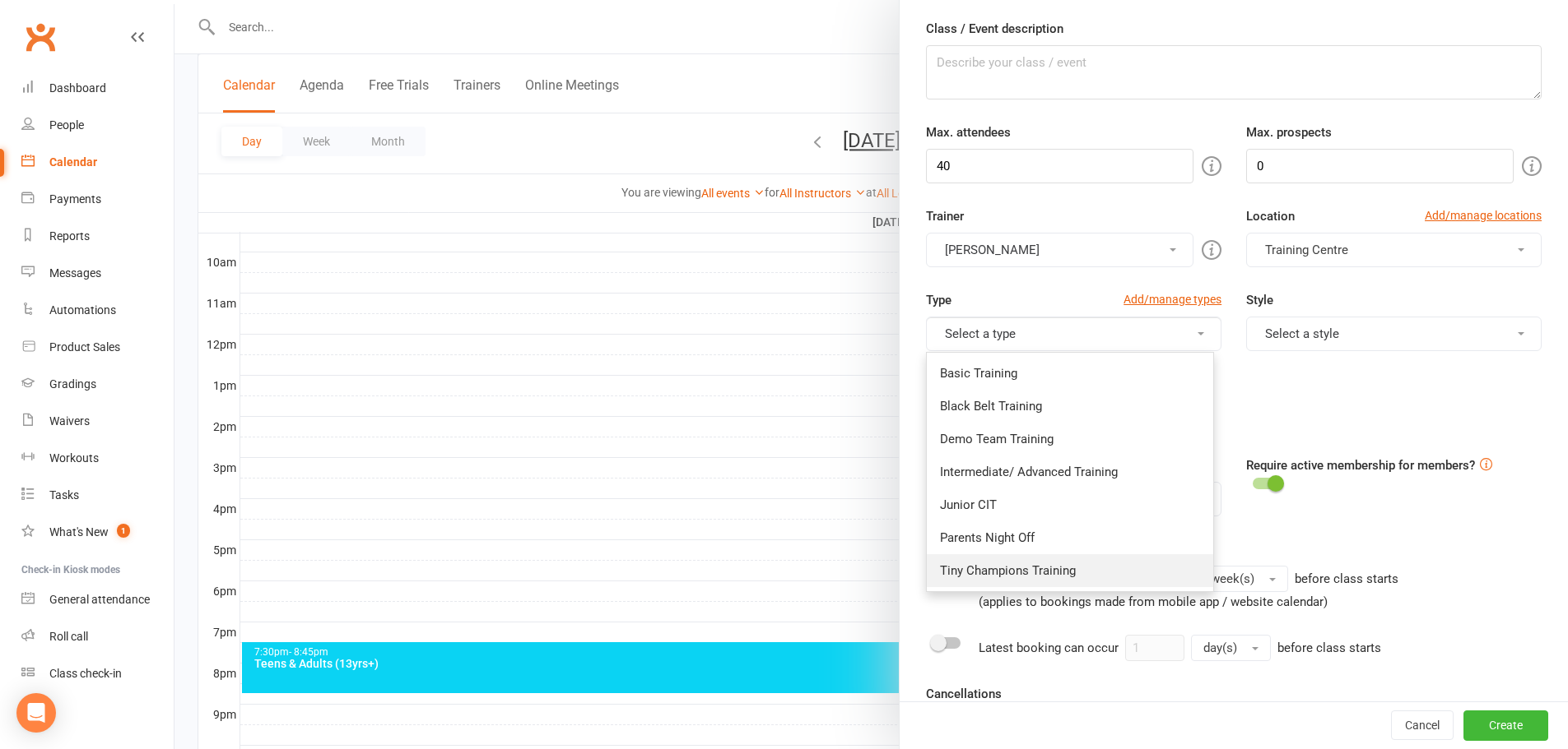
scroll to position [165, 0]
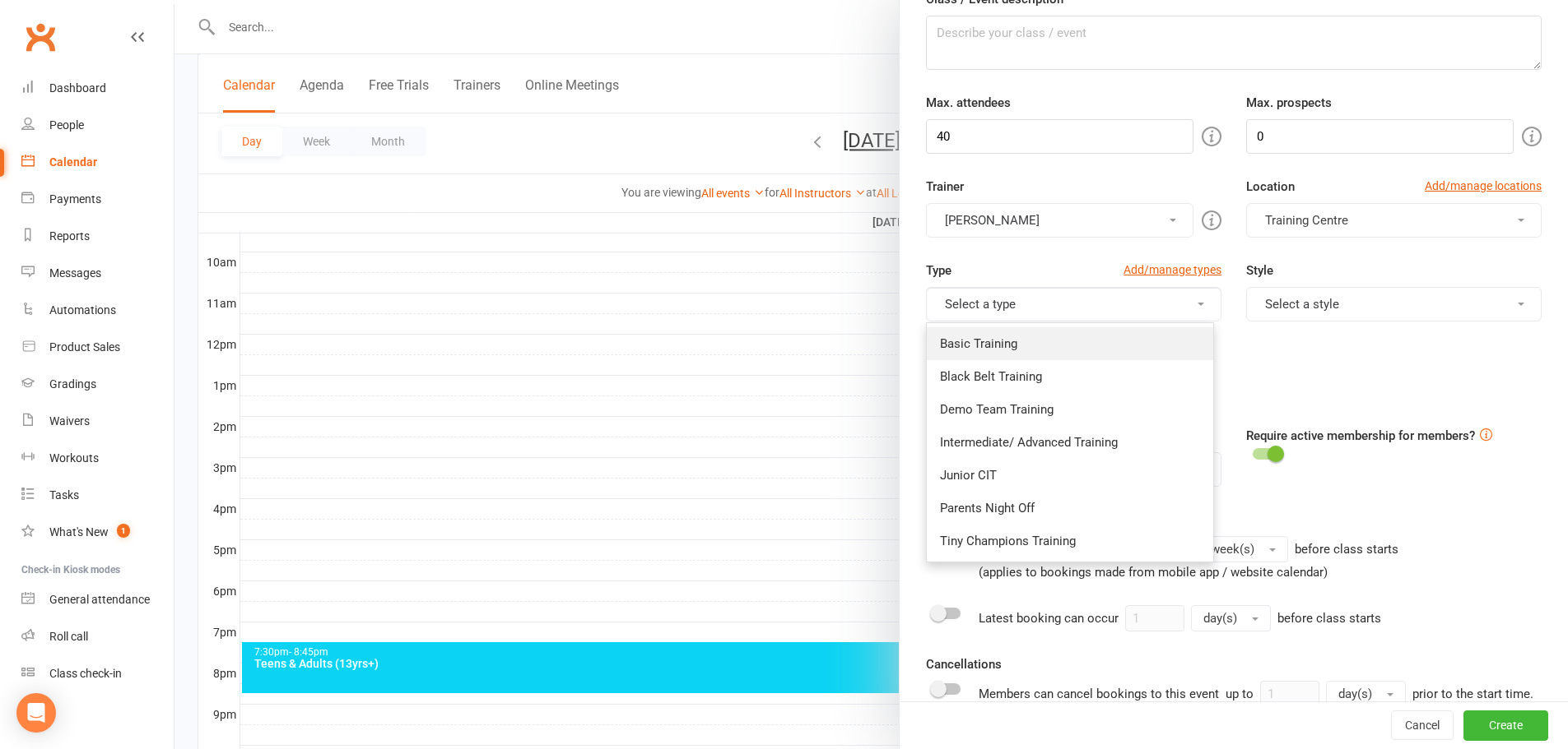
click at [989, 350] on link "Basic Training" at bounding box center [1069, 344] width 287 height 33
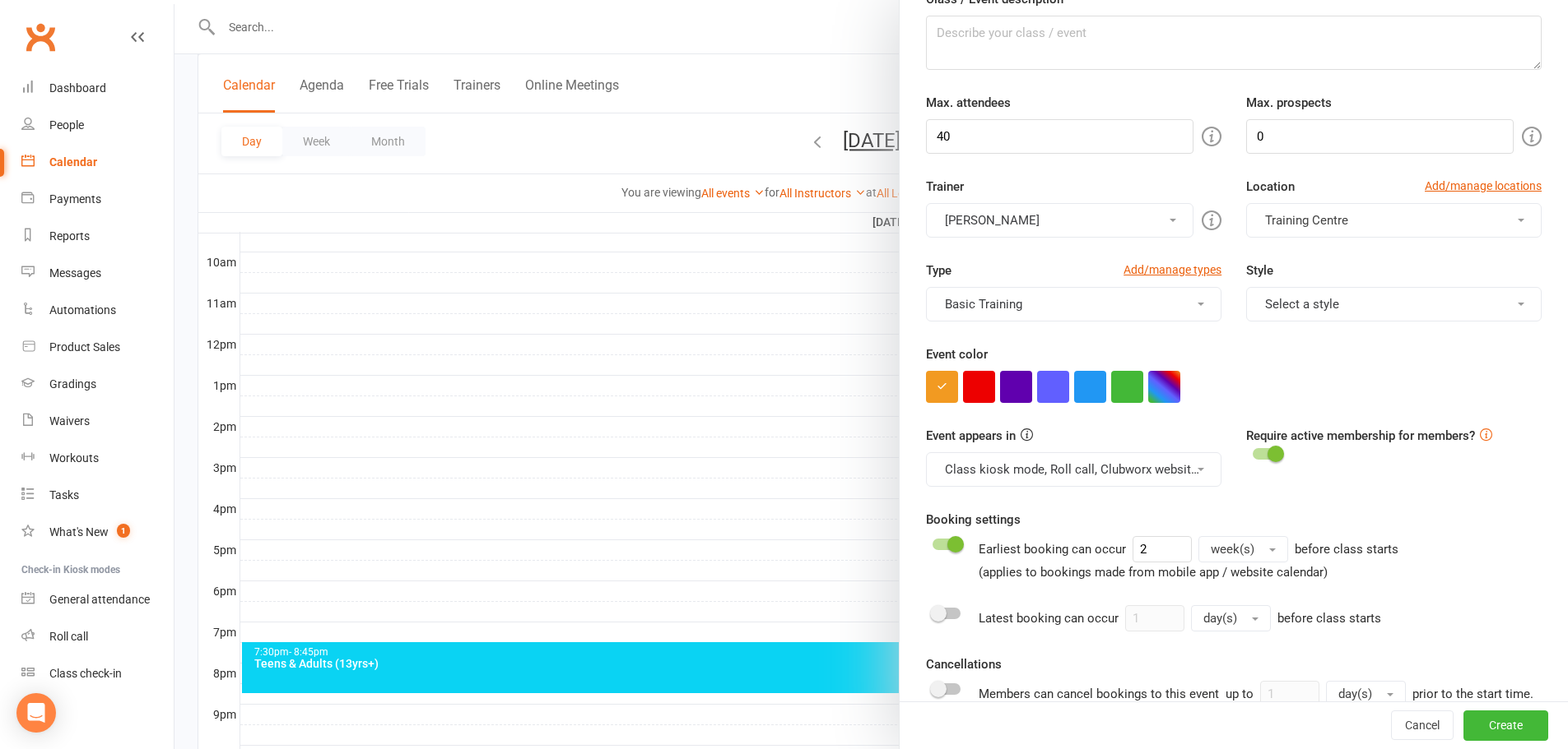
click at [1277, 305] on button "Select a style" at bounding box center [1393, 304] width 295 height 34
click at [1477, 502] on div "Event appears in Class kiosk mode, Roll call, Clubworx website calendar and Mob…" at bounding box center [1233, 468] width 640 height 84
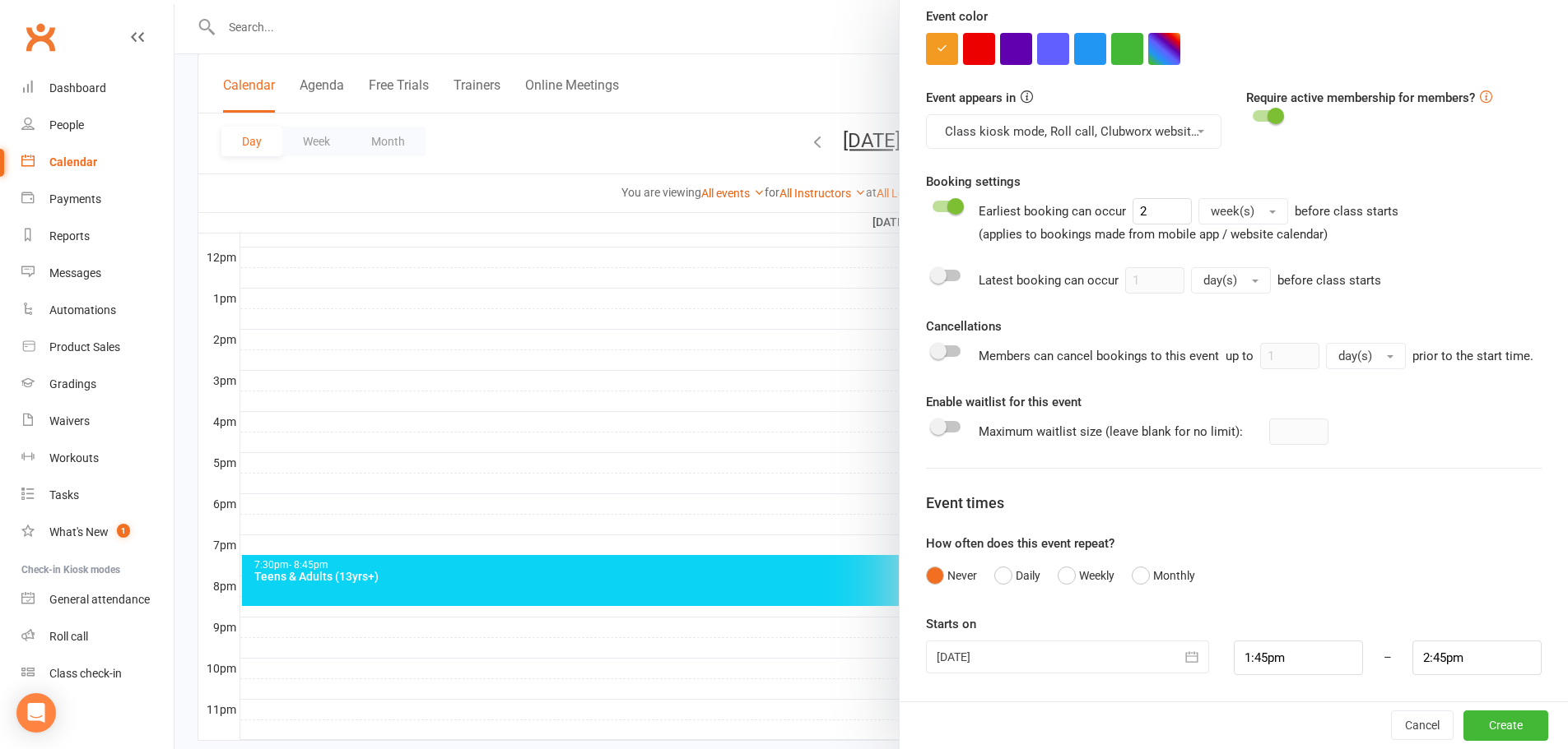
scroll to position [619, 0]
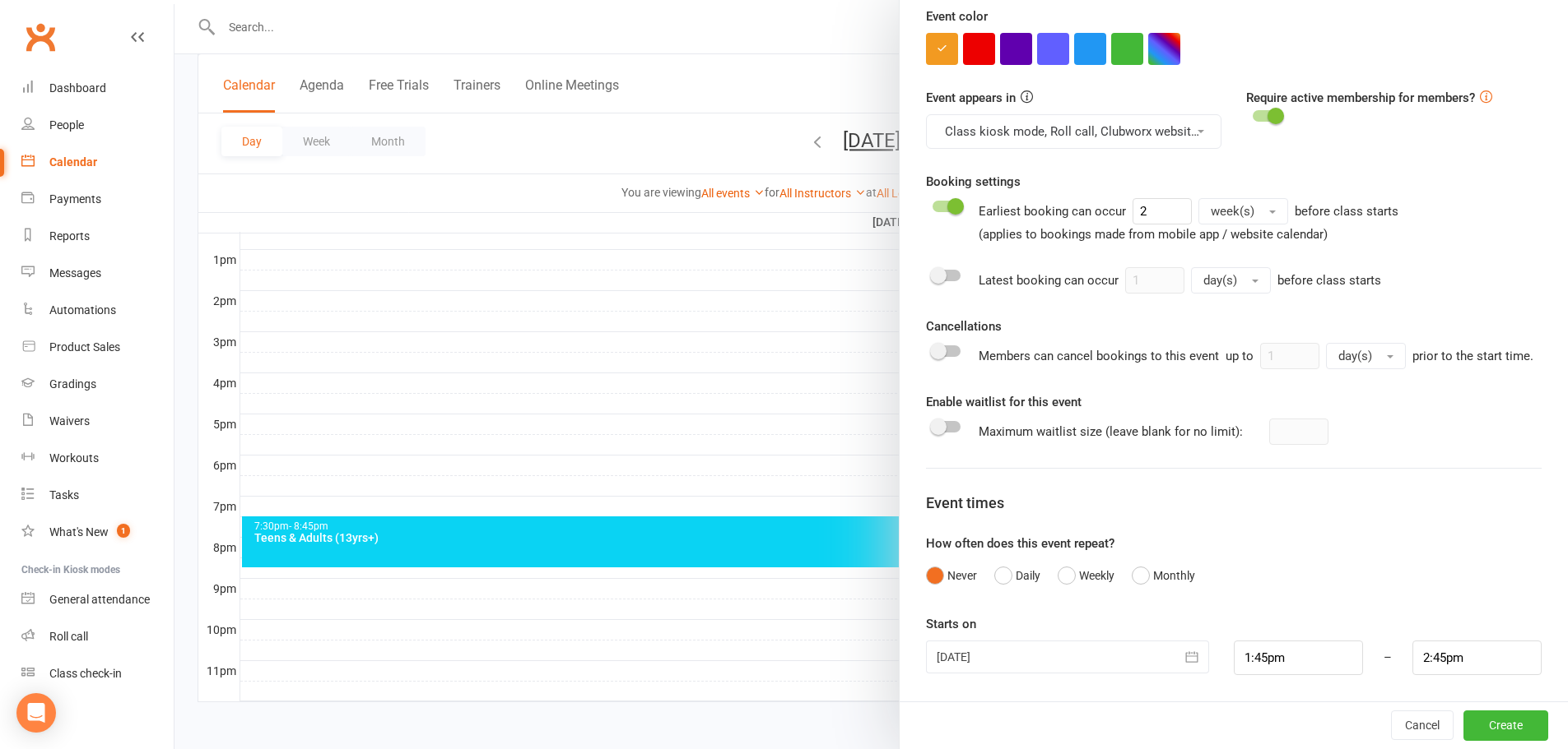
click at [1183, 664] on icon "button" at bounding box center [1191, 657] width 17 height 17
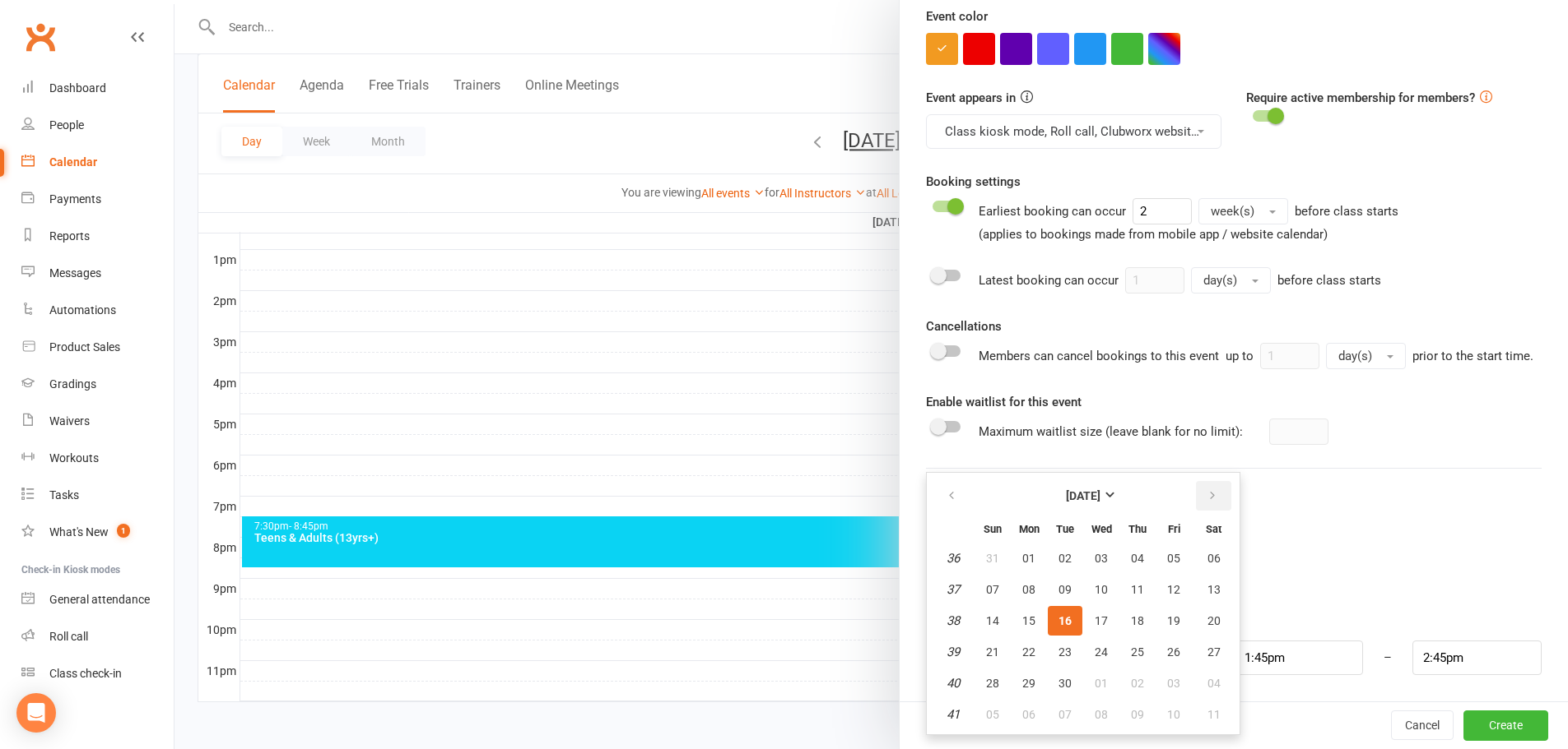
click at [1208, 491] on icon "button" at bounding box center [1211, 496] width 11 height 13
click at [1167, 688] on span "31" at bounding box center [1173, 683] width 13 height 13
type input "31 Oct 2025"
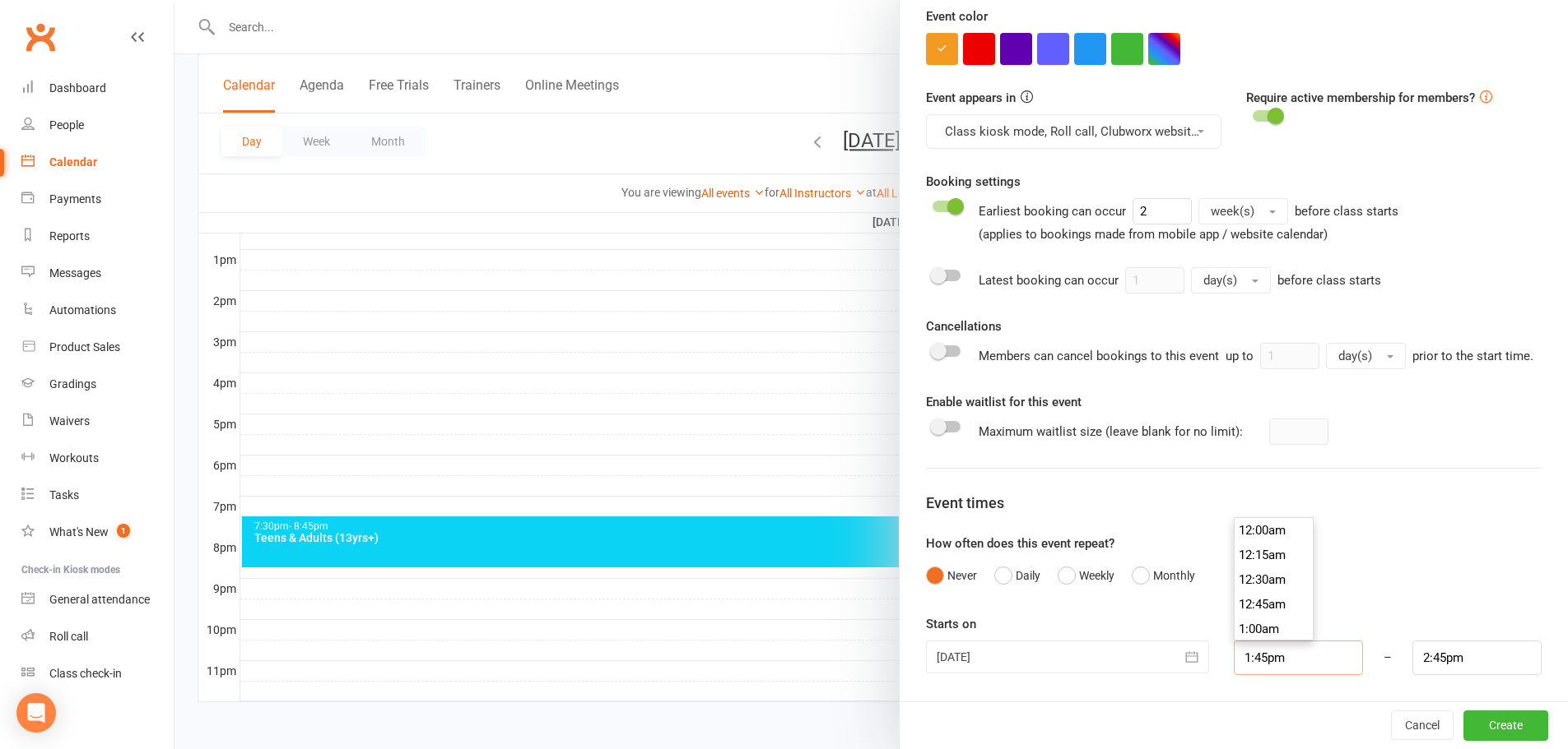
scroll to position [1332, 0]
drag, startPoint x: 1271, startPoint y: 661, endPoint x: 1177, endPoint y: 649, distance: 94.8
click at [1178, 650] on div "31 Oct 2025 October 2025 Sun Mon Tue Wed Thu Fri Sat 40 28 29 30 01 02 03 04 41…" at bounding box center [1233, 657] width 640 height 34
type input "6"
type input "7:00am"
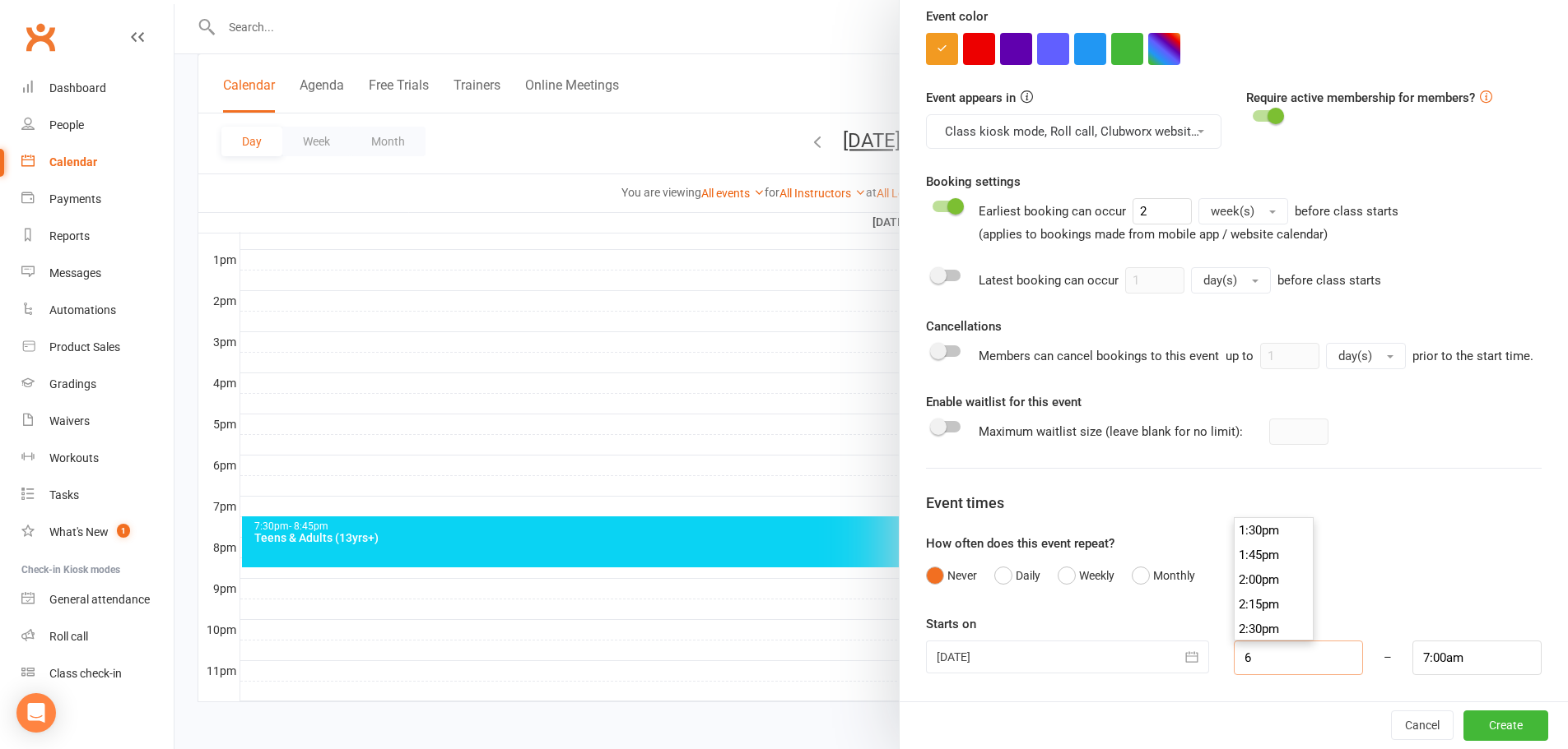
scroll to position [568, 0]
type input "6p"
type input "7:00pm"
type input "6:00pm"
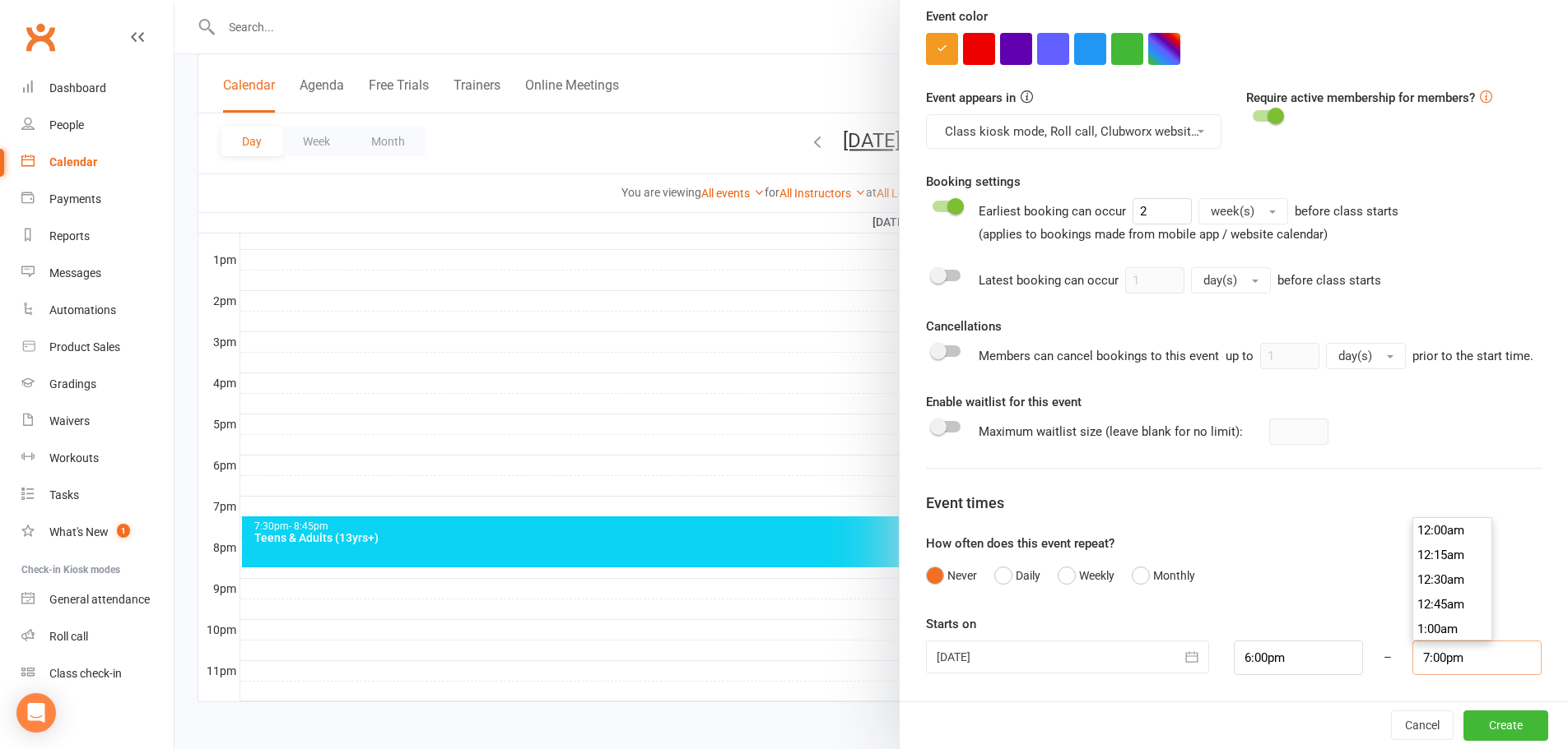
click at [1503, 667] on input "7:00pm" at bounding box center [1476, 657] width 129 height 34
click at [1480, 529] on form "Class / Event name Halloween Party Class / Event description Max. attendees 40 …" at bounding box center [1233, 121] width 615 height 1108
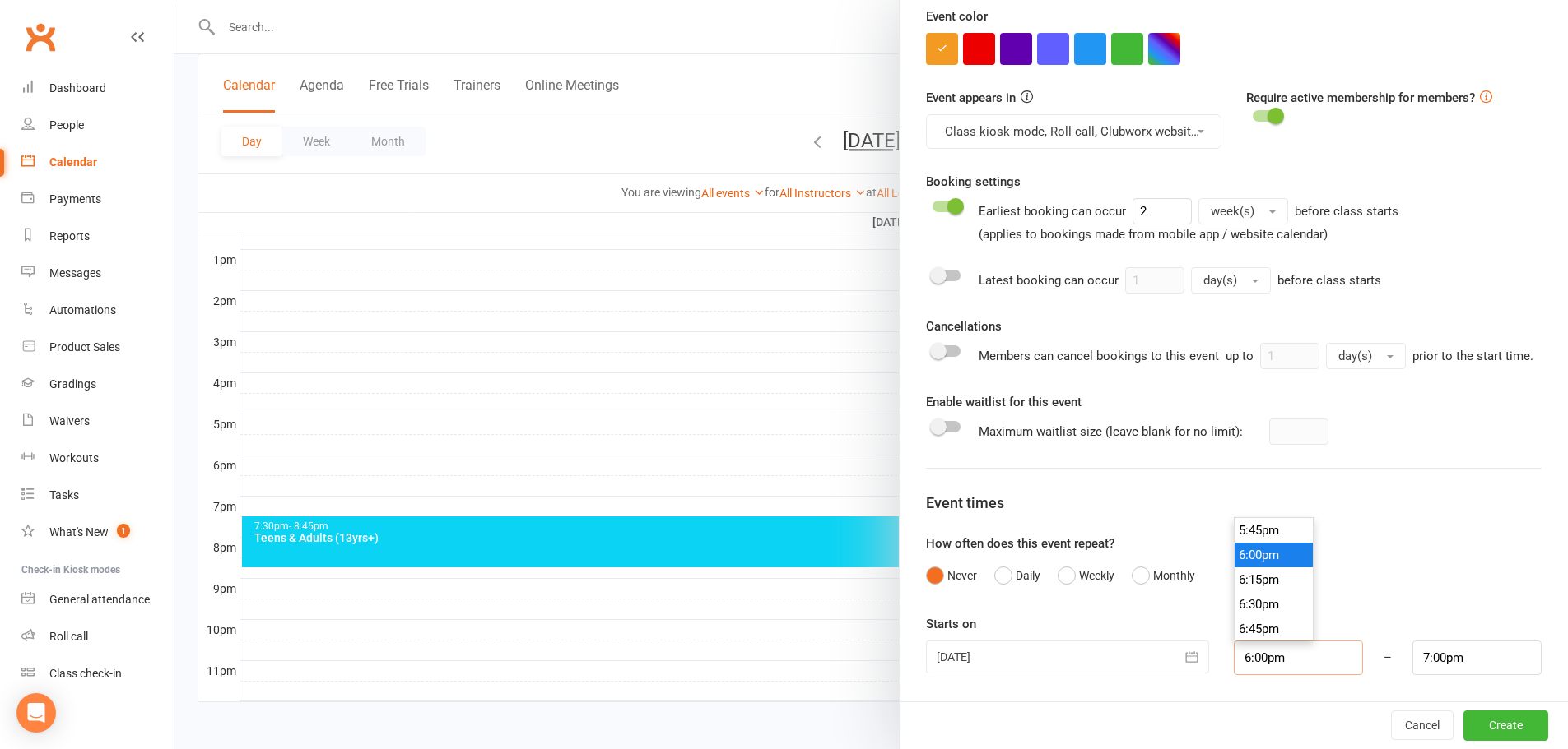
click at [1251, 657] on input "6:00pm" at bounding box center [1297, 657] width 129 height 34
click at [1435, 660] on input "7:00pm" at bounding box center [1476, 657] width 129 height 34
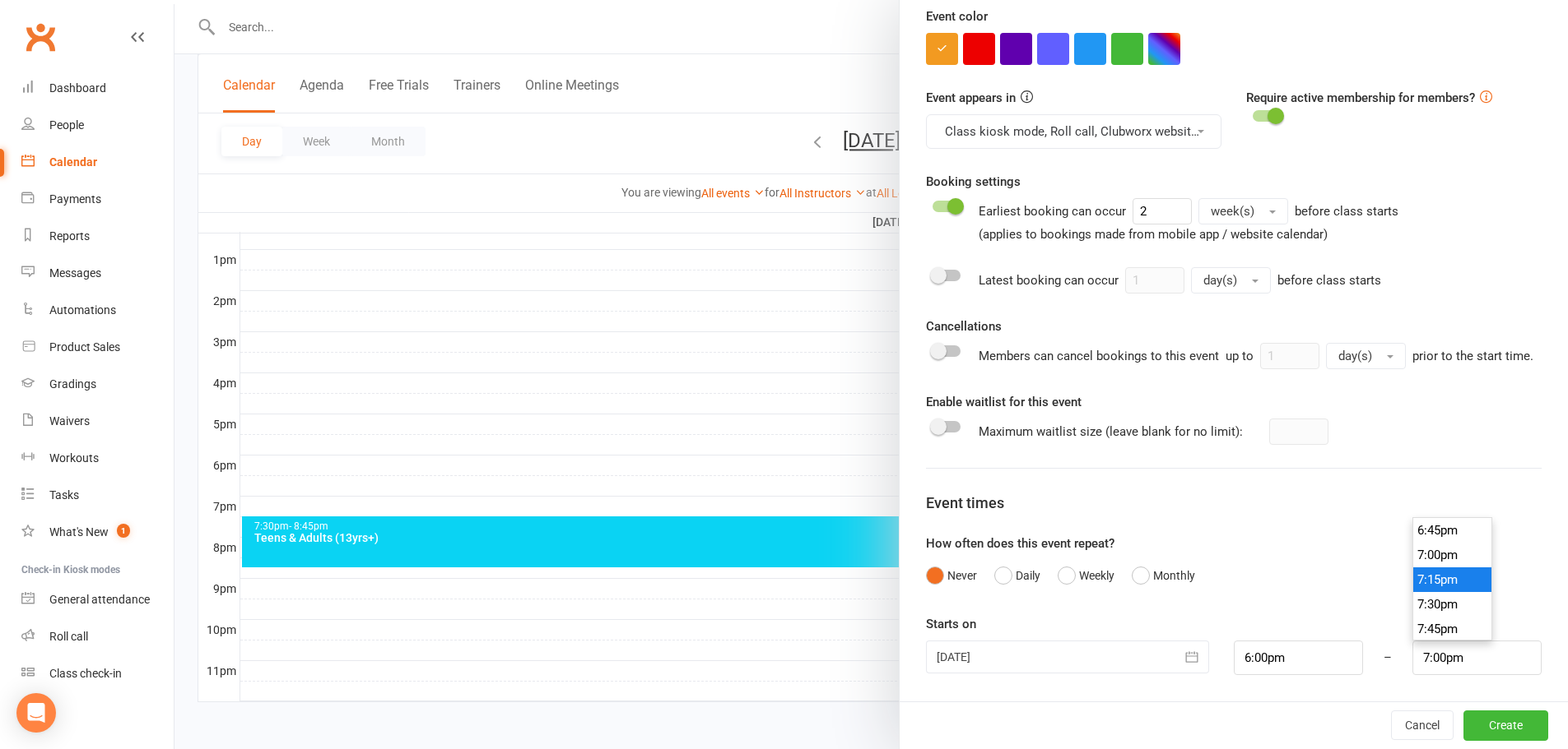
type input "7:15pm"
click at [1434, 581] on li "7:15pm" at bounding box center [1452, 580] width 79 height 25
click at [1479, 720] on button "Create" at bounding box center [1505, 725] width 85 height 30
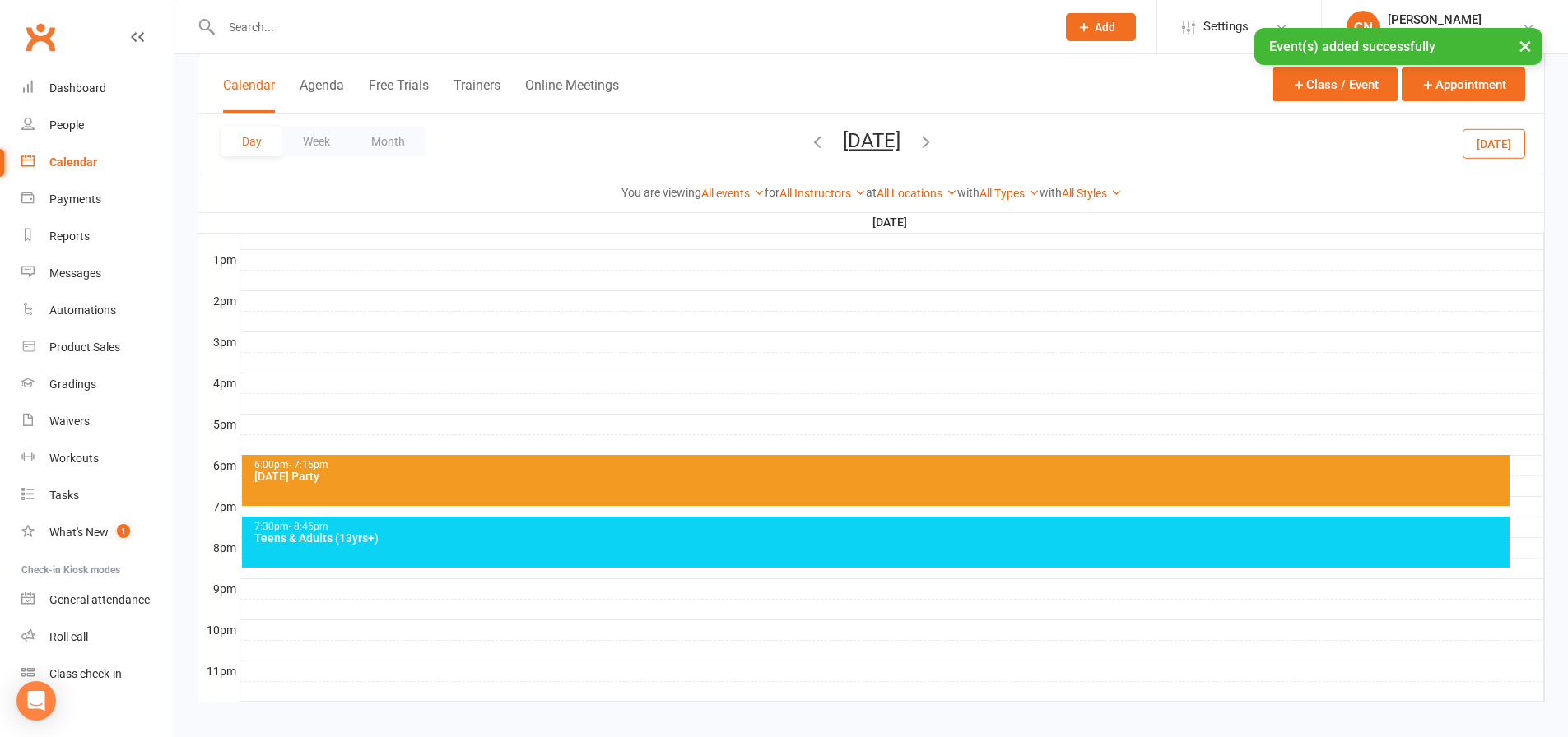
click at [387, 478] on div "Halloween Party" at bounding box center [879, 476] width 1252 height 11
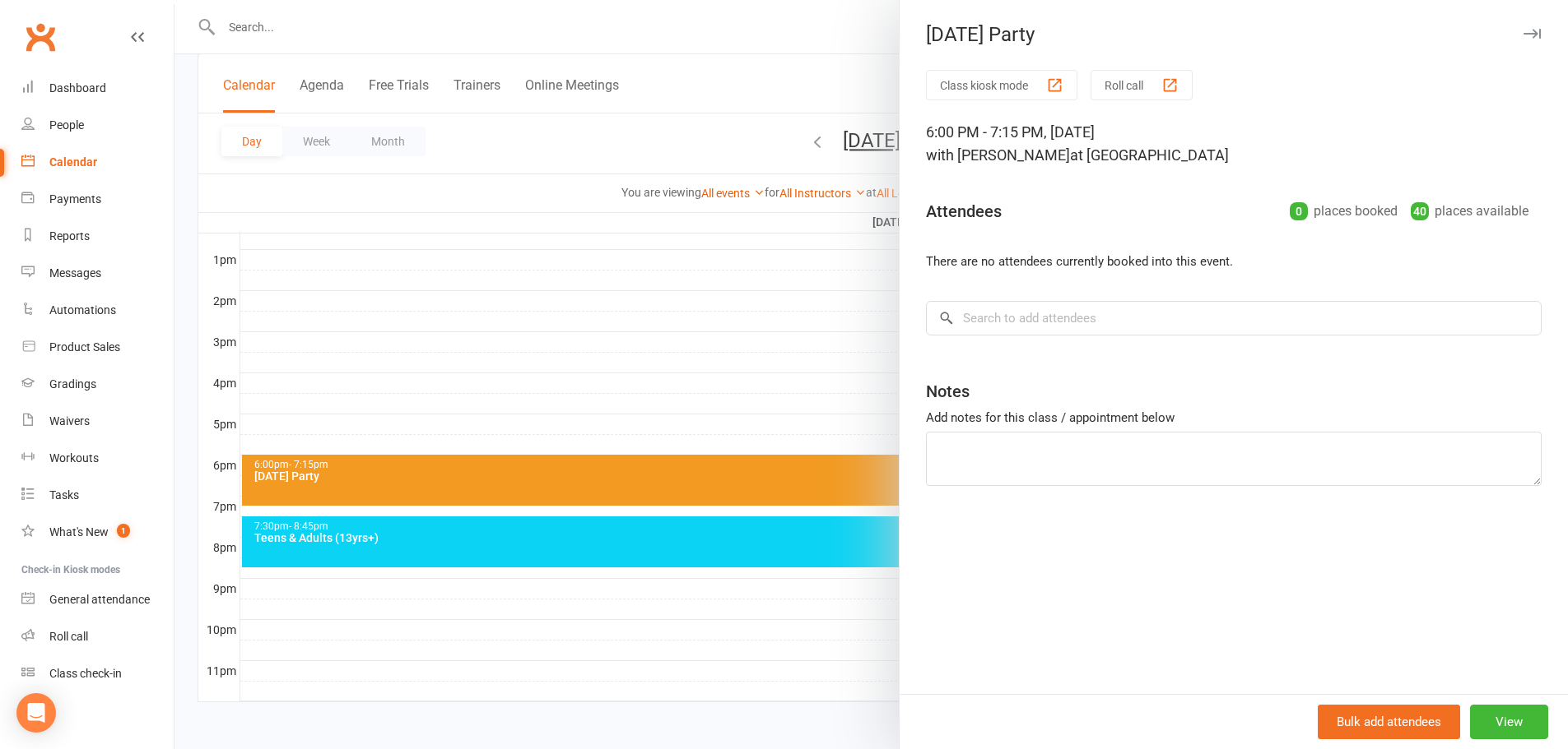
click at [552, 122] on div at bounding box center [870, 374] width 1393 height 749
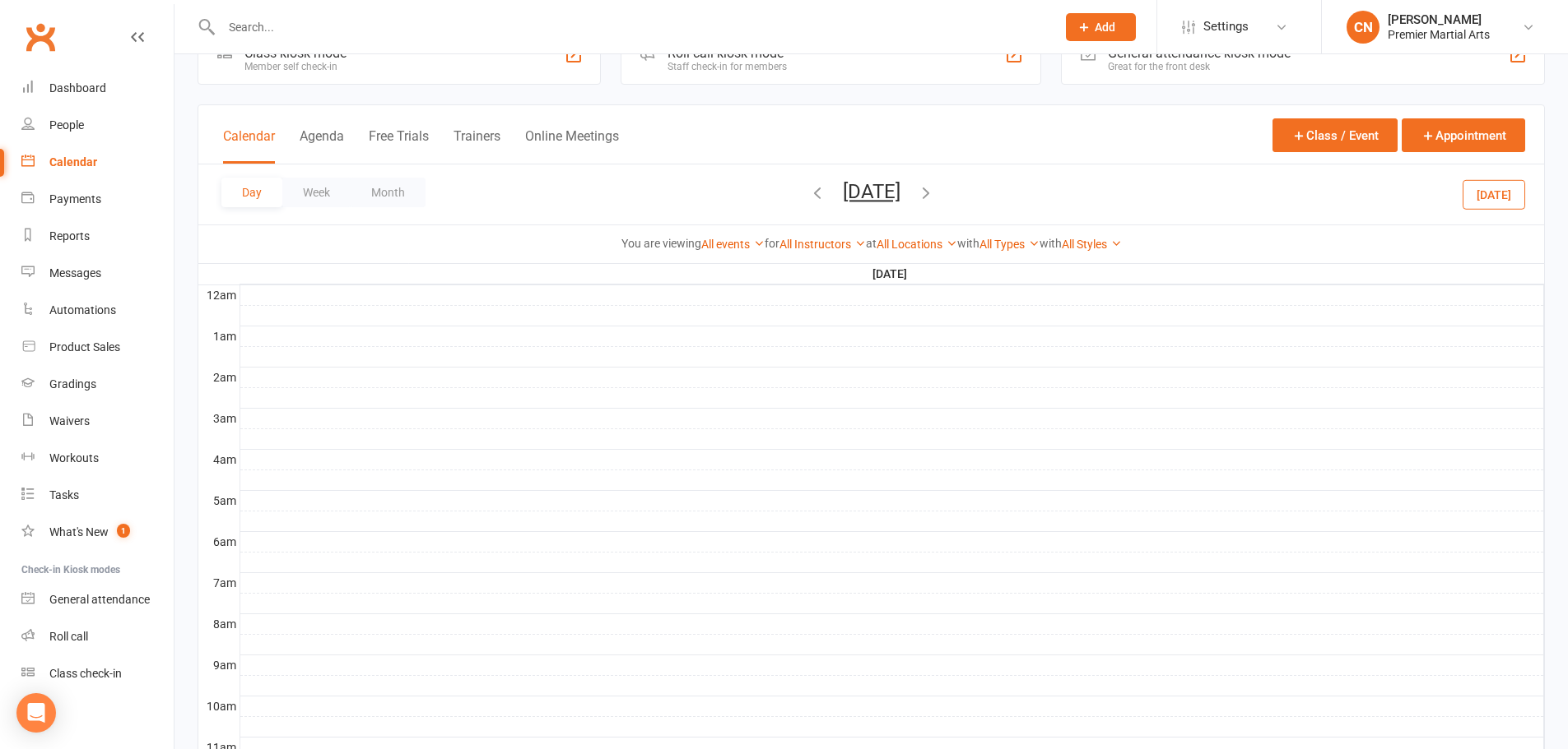
scroll to position [44, 0]
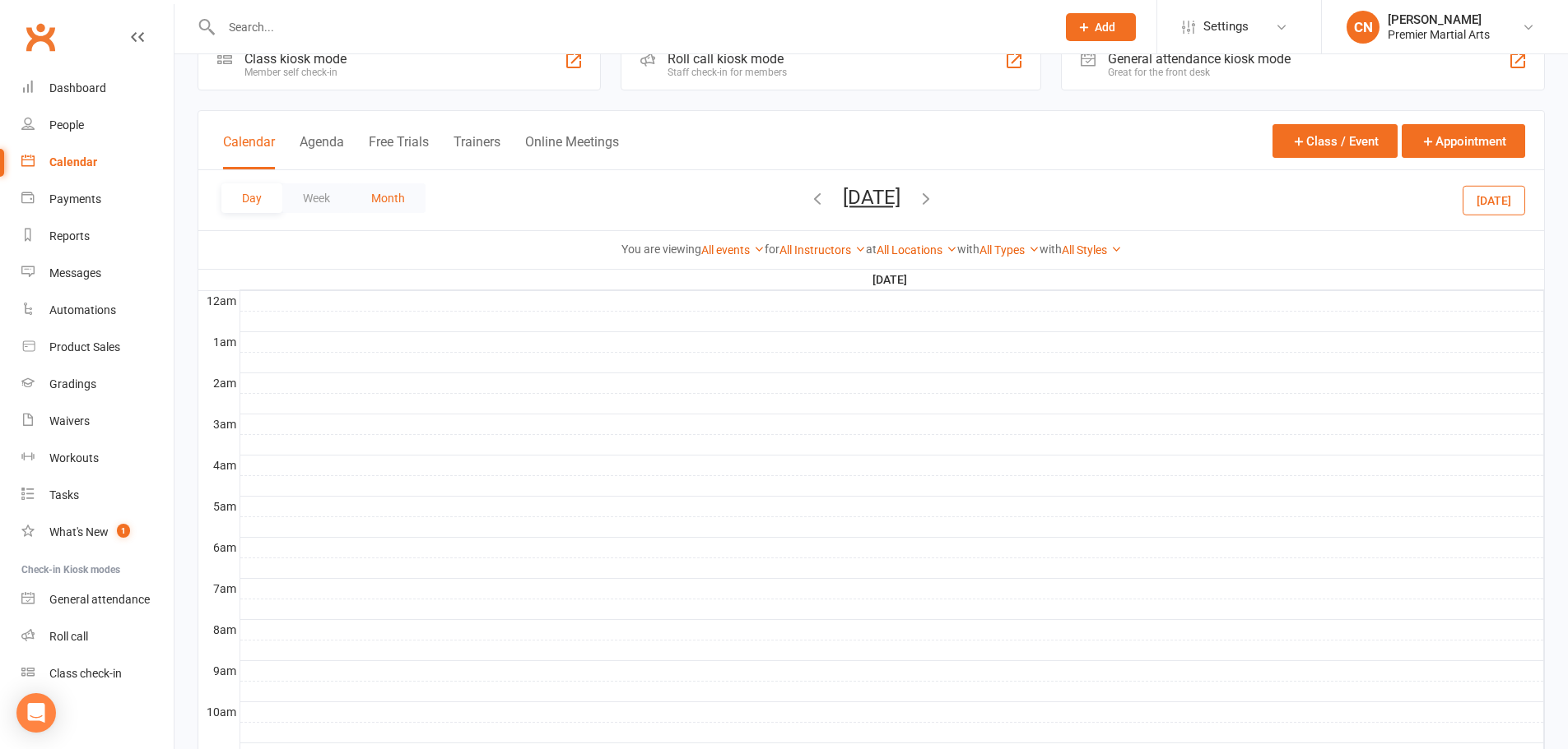
click at [367, 195] on button "Month" at bounding box center [387, 198] width 74 height 30
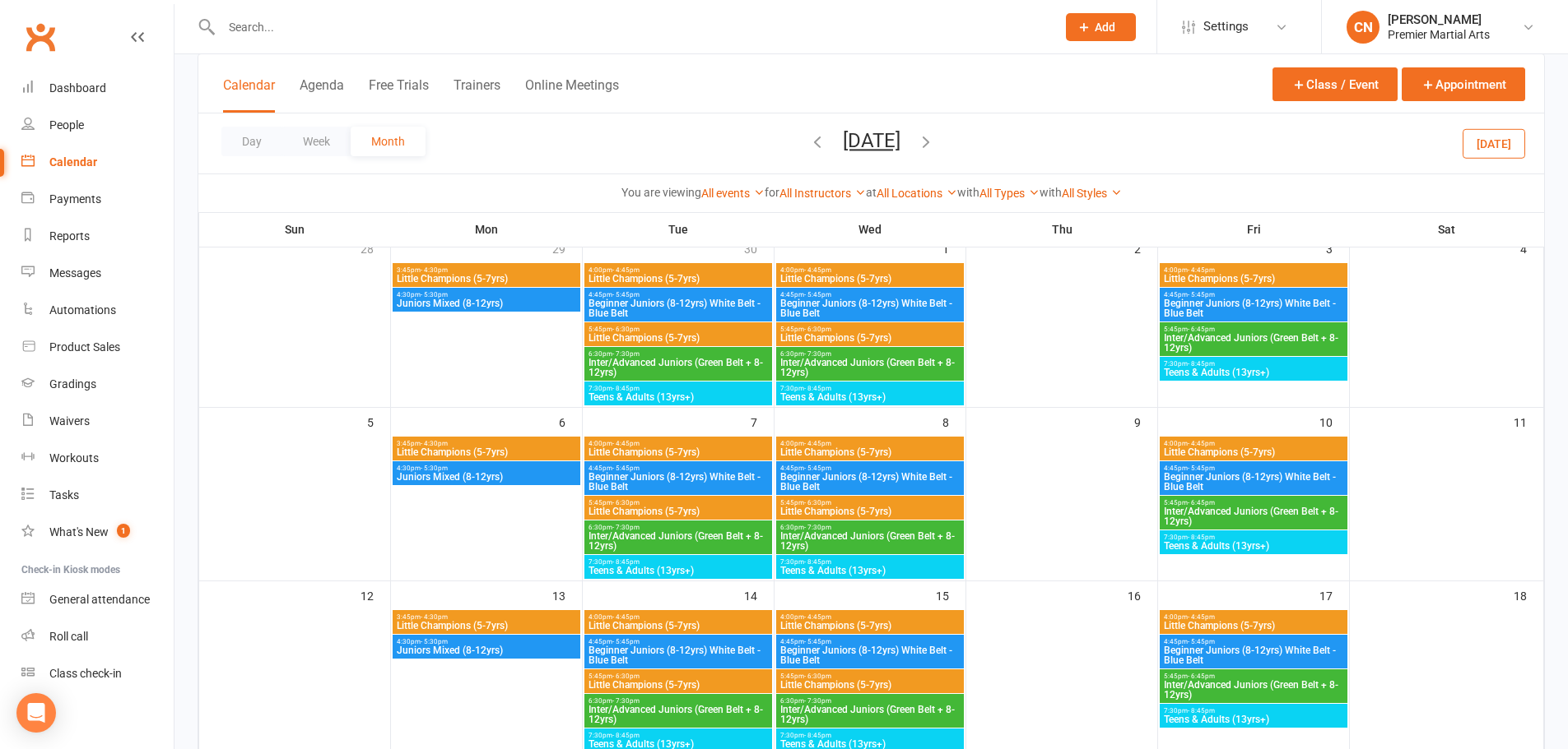
scroll to position [114, 0]
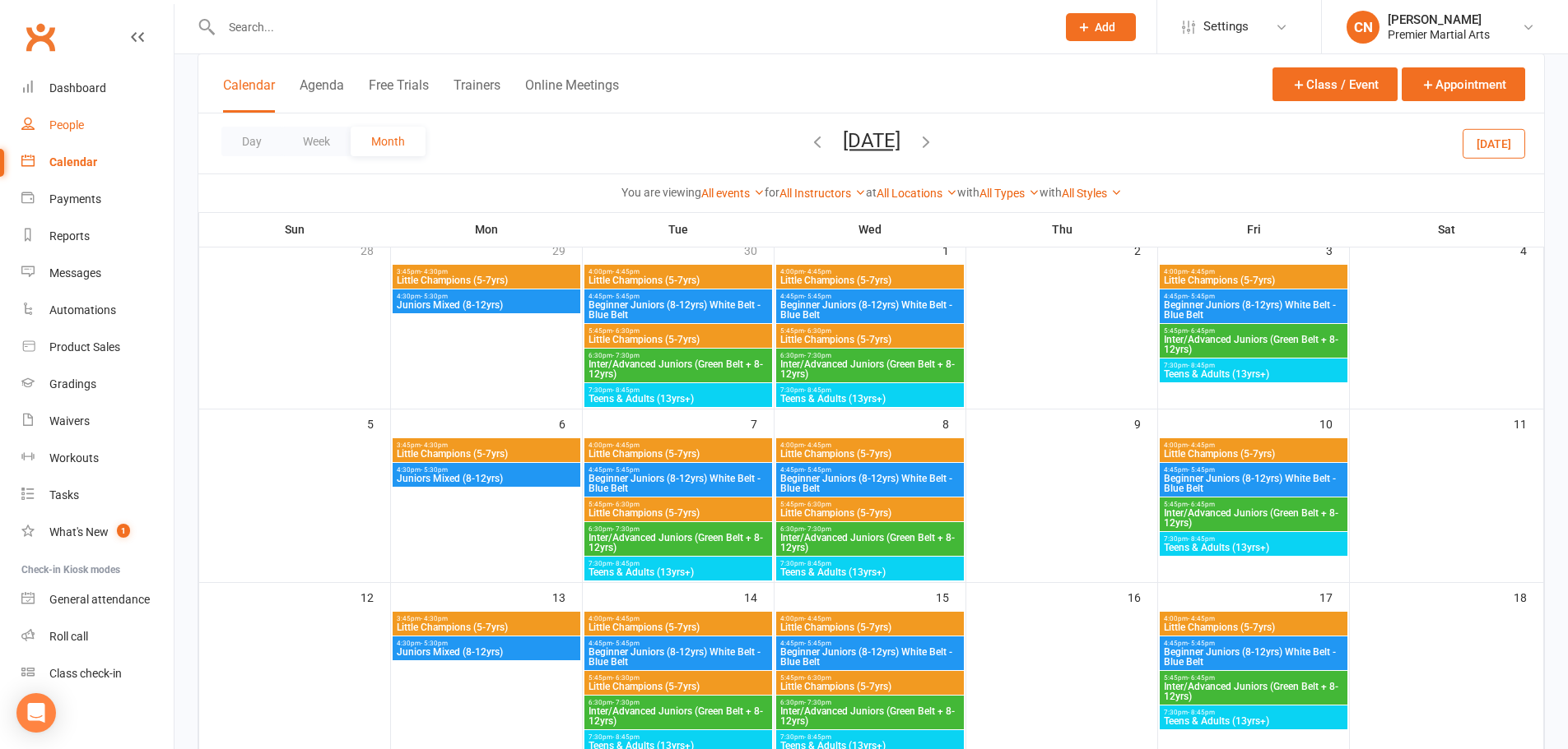
click at [101, 131] on link "People" at bounding box center [97, 125] width 153 height 37
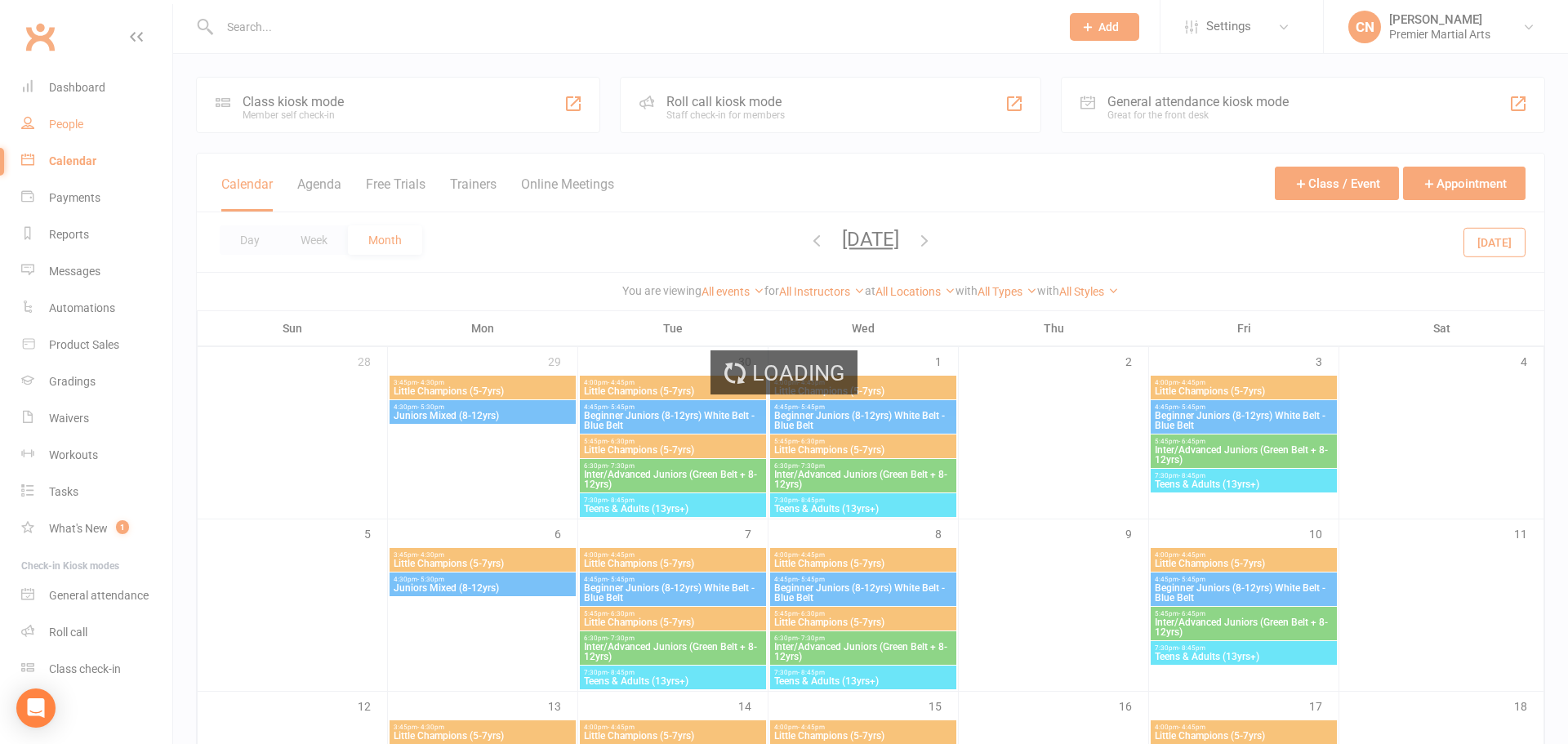
select select "100"
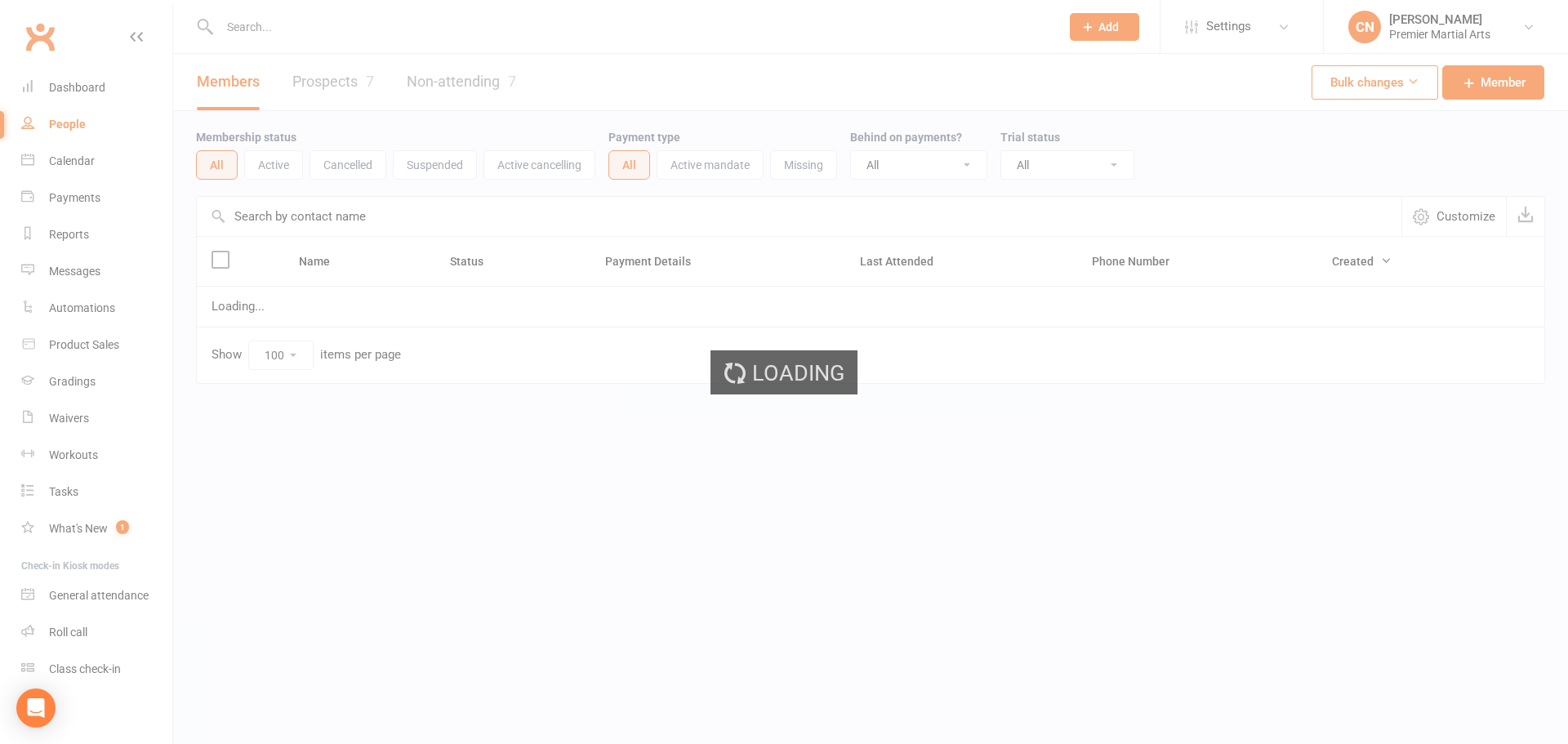
click at [314, 84] on div "Members Prospects 7 Non-attending 7" at bounding box center [357, 82] width 367 height 57
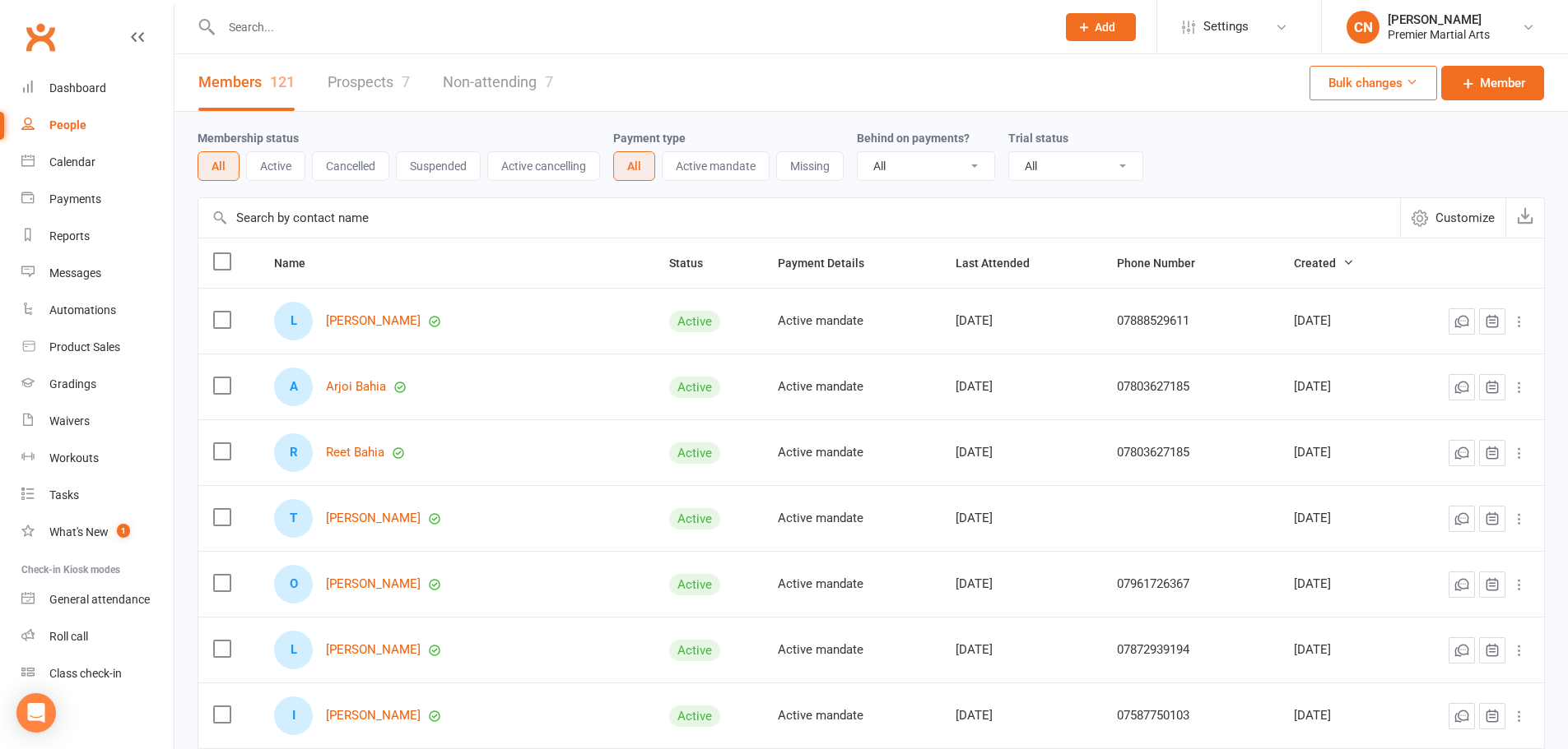
click at [335, 78] on link "Prospects 7" at bounding box center [369, 82] width 82 height 57
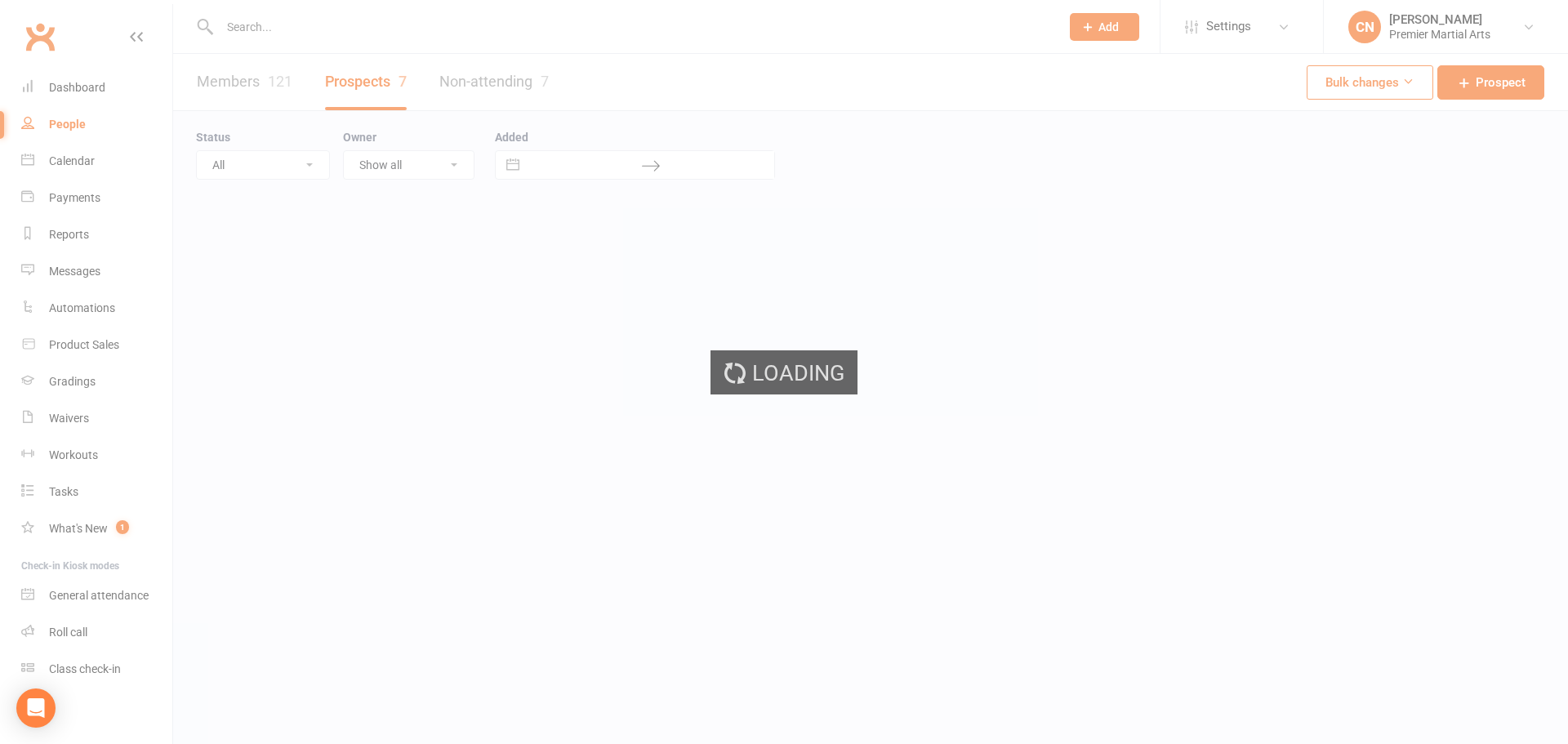
select select "100"
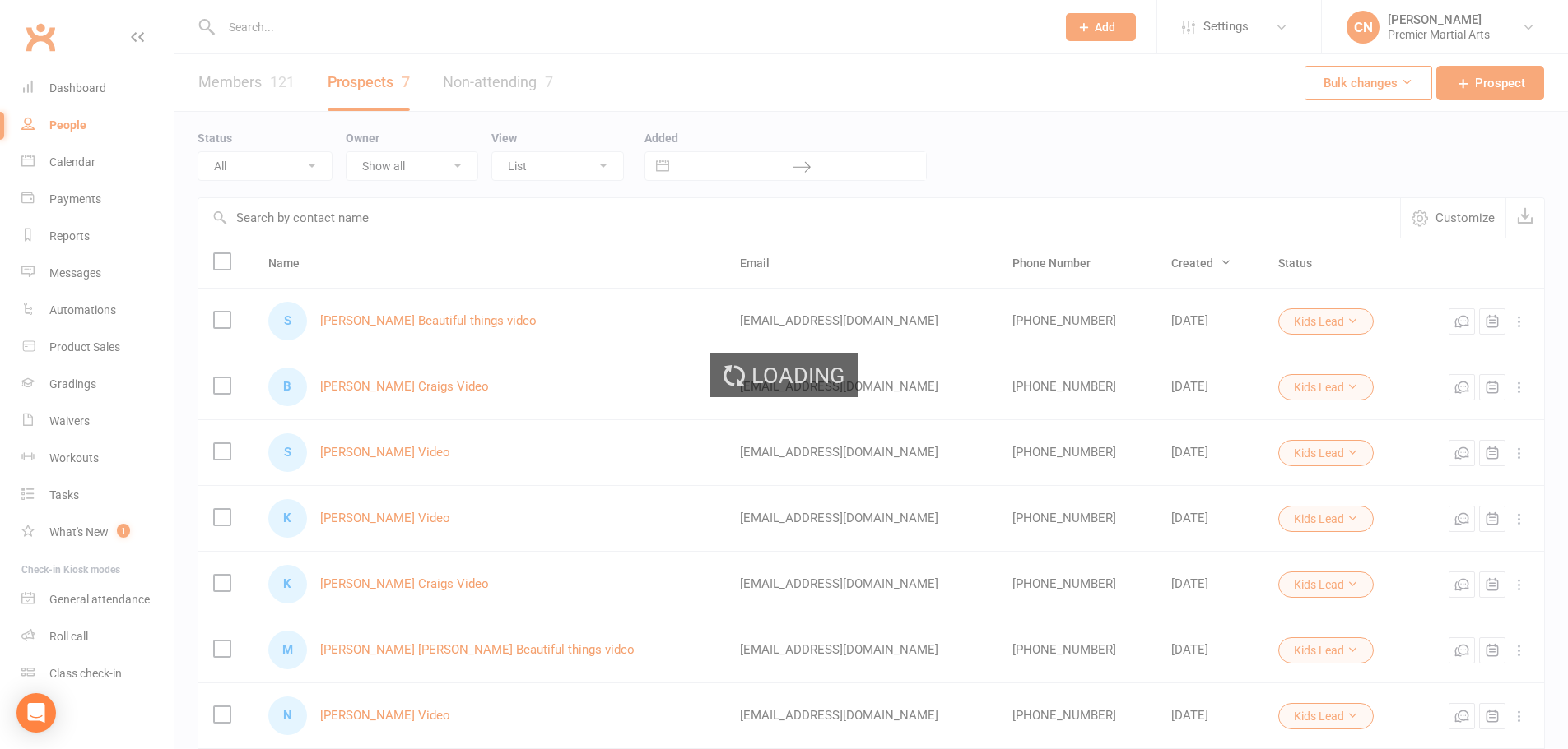
select select "100"
